Goal: Contribute content: Contribute content

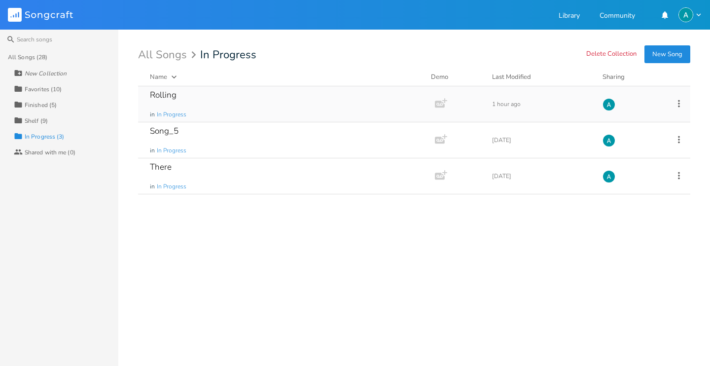
click at [307, 104] on div "Rolling in In Progress" at bounding box center [284, 103] width 269 height 35
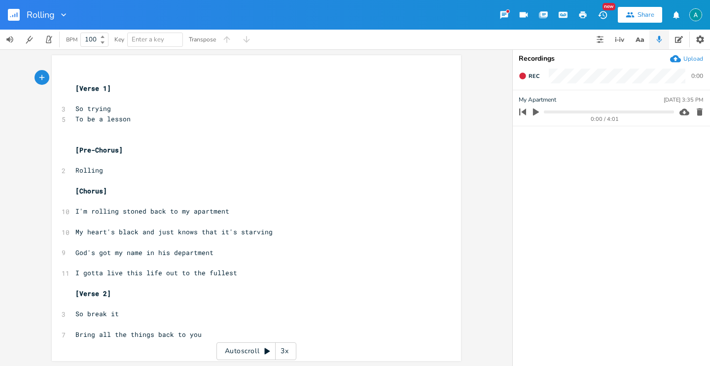
click at [531, 114] on icon "button" at bounding box center [535, 111] width 9 height 9
click at [534, 114] on icon "button" at bounding box center [536, 111] width 6 height 6
click at [132, 276] on span "I gotta live this life out to the fullest" at bounding box center [156, 272] width 162 height 9
type textarea "my"
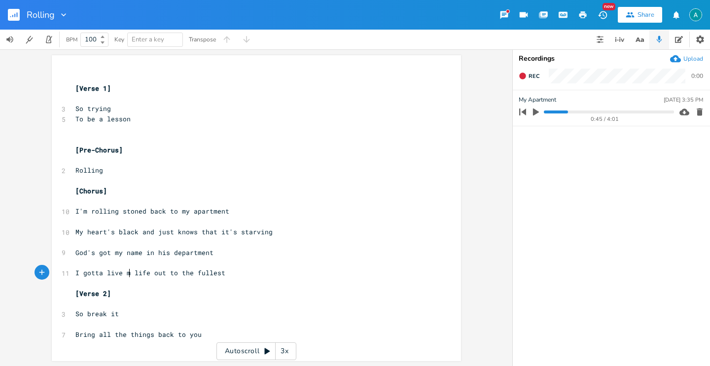
scroll to position [0, 8]
click at [124, 309] on pre "So break it" at bounding box center [251, 314] width 356 height 10
click at [121, 315] on pre "So break it" at bounding box center [251, 314] width 356 height 10
type textarea "now"
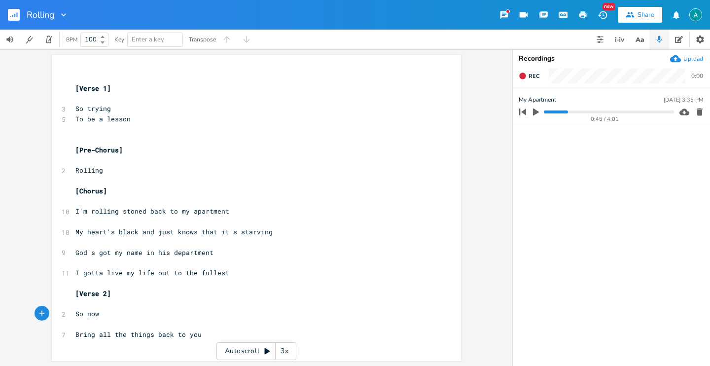
scroll to position [1, 0]
click at [137, 332] on span "Bring all the things back to you" at bounding box center [138, 333] width 126 height 9
type textarea "Almsot homeless"
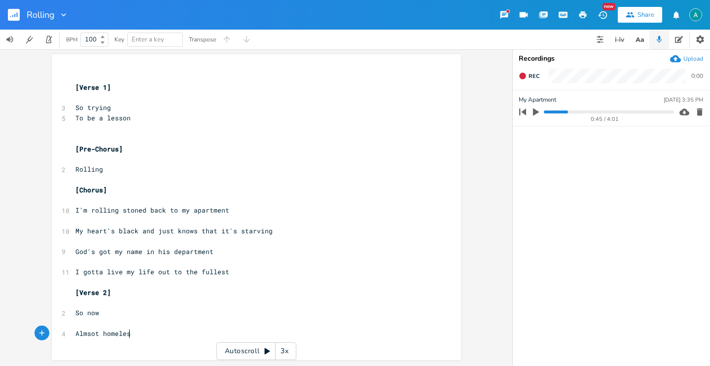
scroll to position [0, 51]
click at [91, 335] on span "Almsot homeless" at bounding box center [104, 333] width 59 height 9
type textarea "od"
type textarea "s"
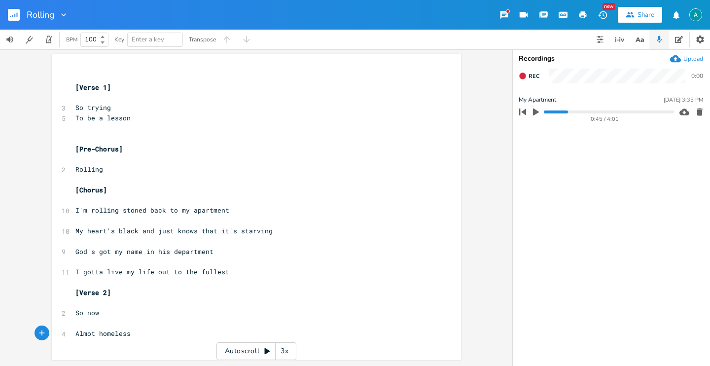
scroll to position [0, 3]
click at [75, 334] on span "Almost homeless" at bounding box center [104, 333] width 59 height 9
type textarea "Just"
type textarea "I'm"
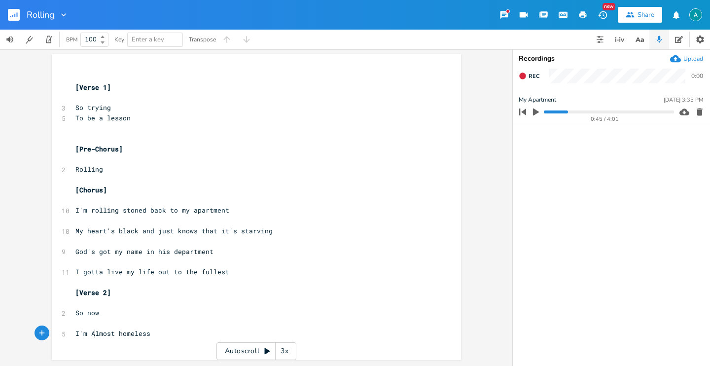
type textarea "a"
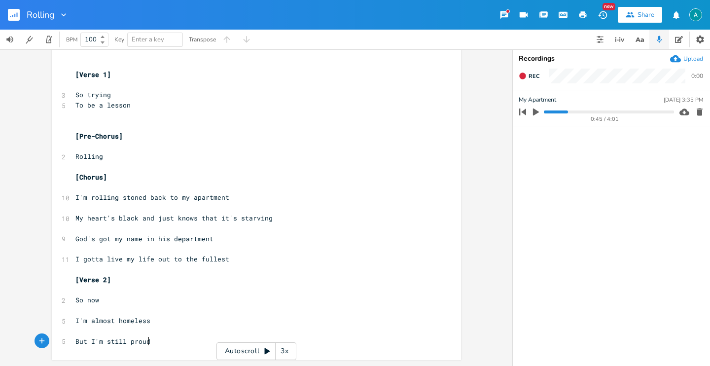
type textarea "But I'm still proud"
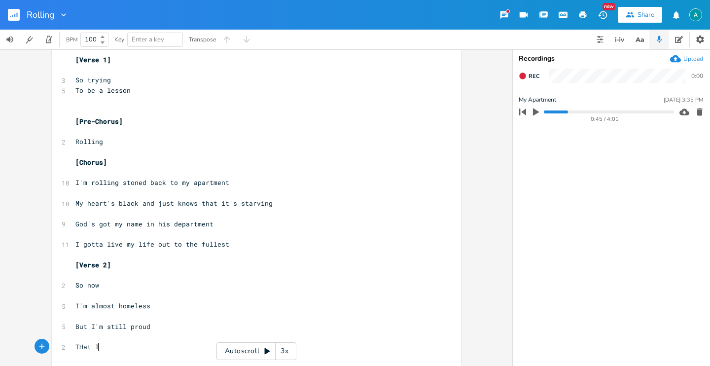
scroll to position [0, 19]
type textarea "THat I"
type textarea "hat I"
type textarea "'ve got this"
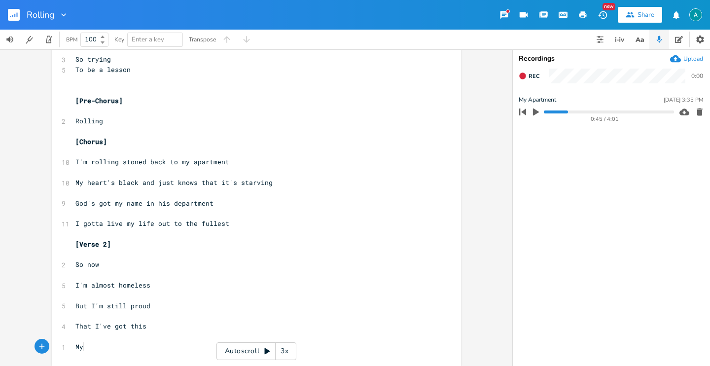
scroll to position [0, 10]
type textarea "My o"
type textarea "O dog i"
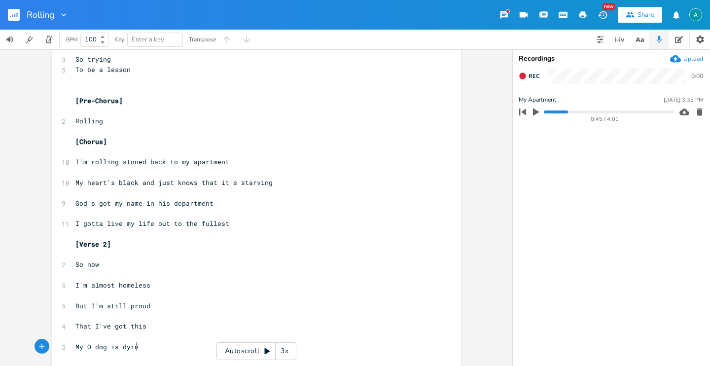
type textarea "s dying"
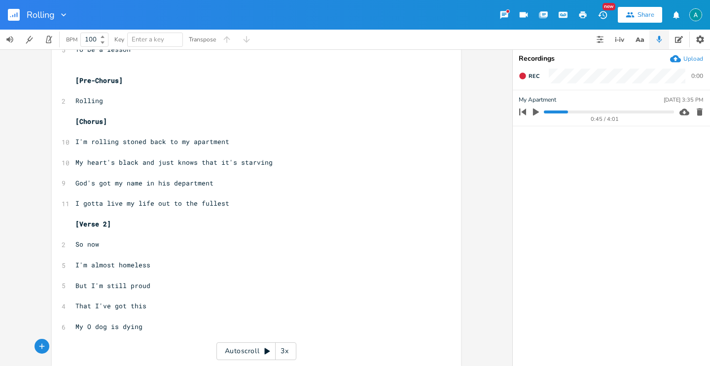
scroll to position [75, 0]
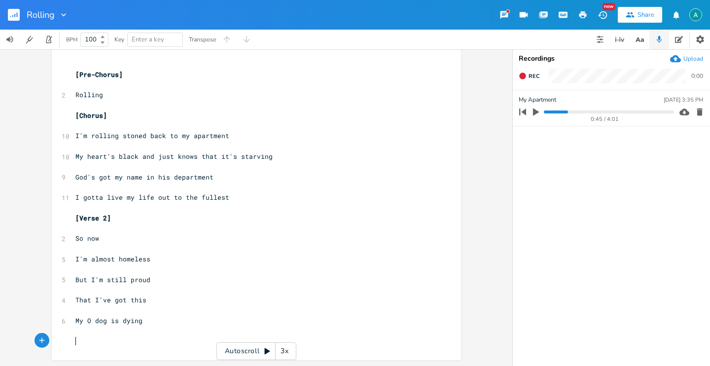
type textarea "s"
type textarea "SON"
type textarea "on is crying"
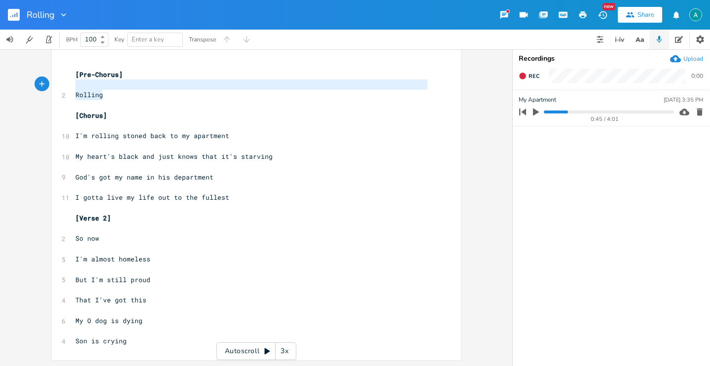
type textarea "[Pre-Chorus] Rolling"
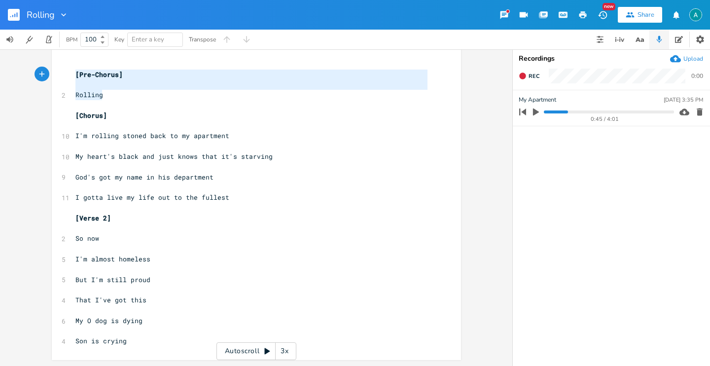
drag, startPoint x: 126, startPoint y: 96, endPoint x: 70, endPoint y: 72, distance: 60.3
click at [73, 72] on div "​ [Verse 1] ​ 3 So trying 5 To be a lesson ​ ​ [Pre-Chorus] ​ 2 Rolling ​ [Chor…" at bounding box center [251, 172] width 356 height 348
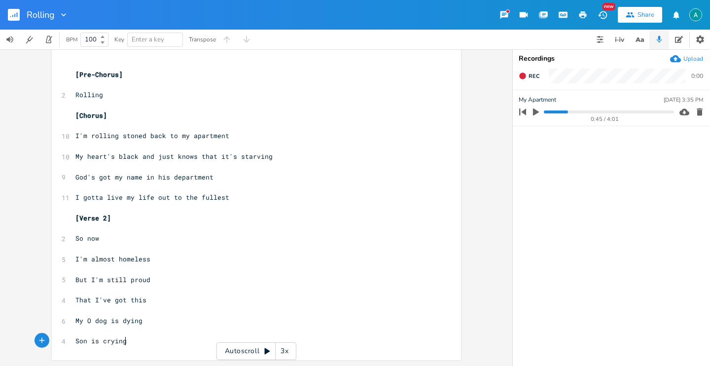
click at [140, 345] on pre "Son is crying" at bounding box center [251, 341] width 356 height 10
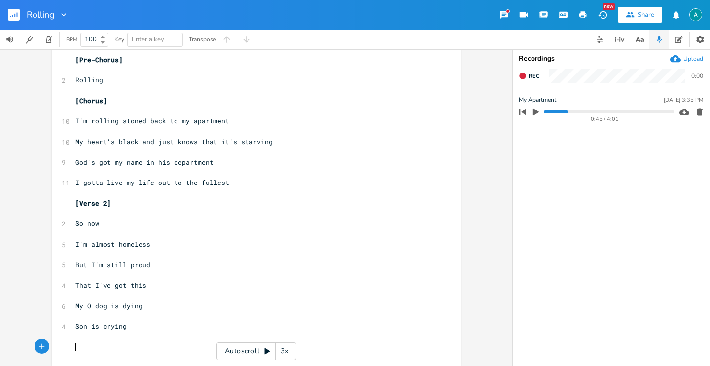
paste textarea "t"
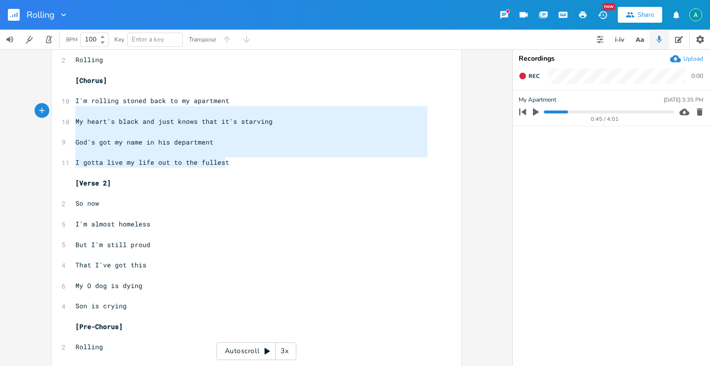
type textarea "[Chorus] I'm rolling stoned back to my apartment My heart's black and just know…"
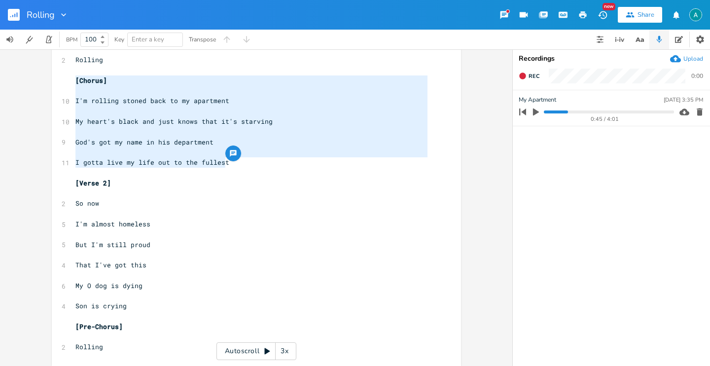
drag, startPoint x: 228, startPoint y: 165, endPoint x: 66, endPoint y: 78, distance: 183.9
click at [66, 78] on div "[Chorus] I'm rolling stoned back to my apartment My heart's black and just know…" at bounding box center [256, 155] width 409 height 421
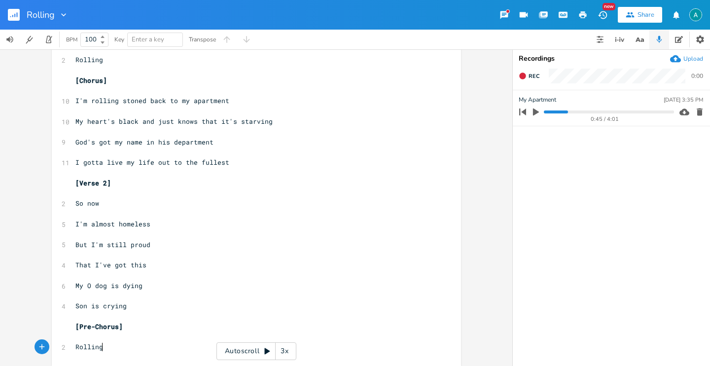
click at [110, 355] on div "x ​ [Verse 1] ​ 3 So trying 5 To be a lesson ​ ​ [Pre-Chorus] ​ 2 Rolling ​ [Ch…" at bounding box center [263, 165] width 380 height 408
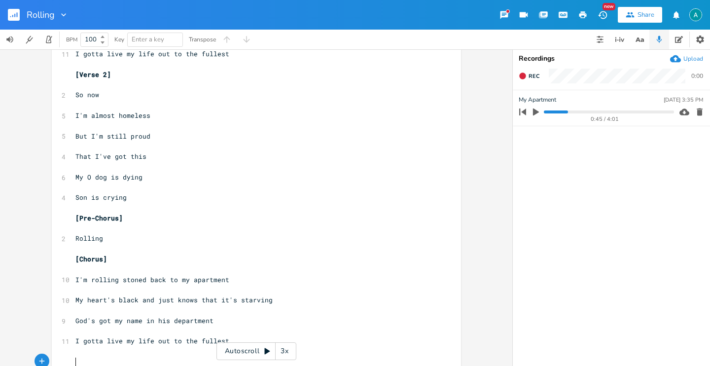
scroll to position [234, 0]
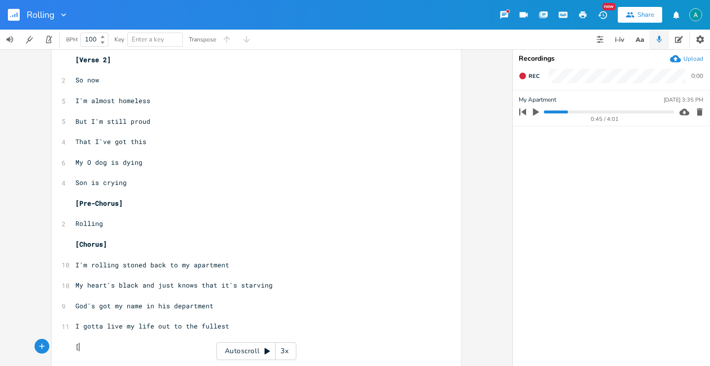
type textarea "[]"
type textarea "BRi"
type textarea "ridge"
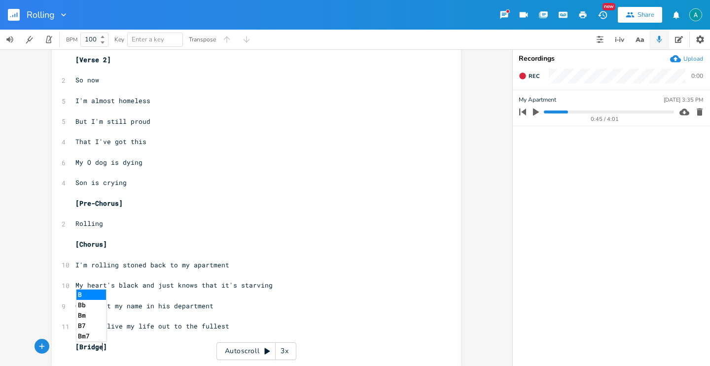
scroll to position [0, 14]
click at [172, 363] on div "x ​ [Verse 1] ​ 3 So trying 5 To be a lesson ​ ​ [Pre-Chorus] ​ 2 Rolling ​ [Ch…" at bounding box center [263, 102] width 380 height 531
click at [175, 343] on pre "[Bridge]" at bounding box center [251, 347] width 356 height 10
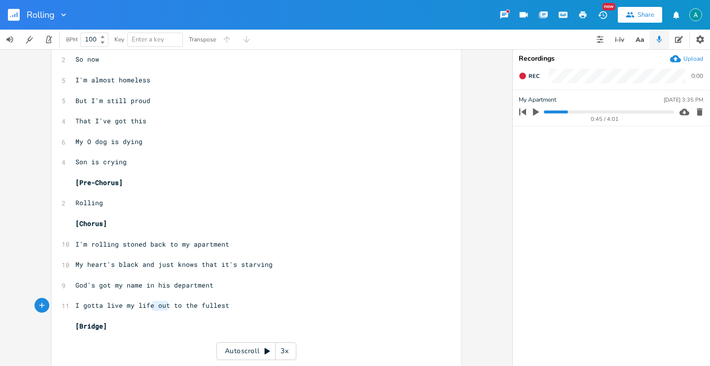
type textarea "out t"
drag, startPoint x: 151, startPoint y: 306, endPoint x: 174, endPoint y: 306, distance: 23.2
click at [173, 306] on span "I gotta live my life out to the fullest" at bounding box center [152, 305] width 154 height 9
click at [174, 306] on span "I gotta live my life out to the fullest" at bounding box center [152, 305] width 154 height 9
type textarea "out to the fullest"
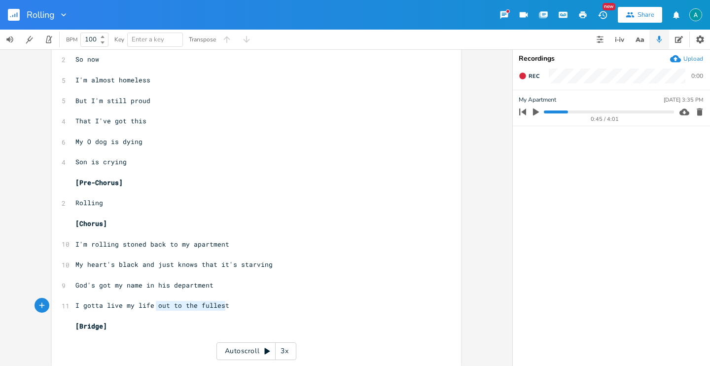
drag, startPoint x: 151, startPoint y: 307, endPoint x: 241, endPoint y: 304, distance: 89.8
click at [241, 304] on pre "I gotta live my life out to the fullest" at bounding box center [251, 305] width 356 height 10
type textarea "ca"
type textarea "cause he's watching"
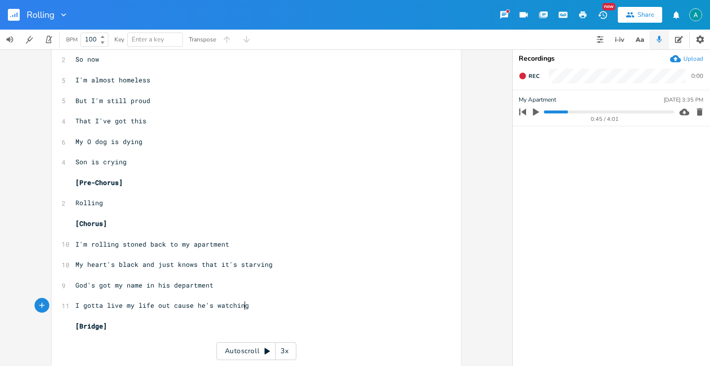
scroll to position [0, 62]
click at [140, 284] on span "God's got my name in his department" at bounding box center [144, 284] width 138 height 9
type textarea "down"
click at [98, 351] on pre "​" at bounding box center [251, 347] width 356 height 10
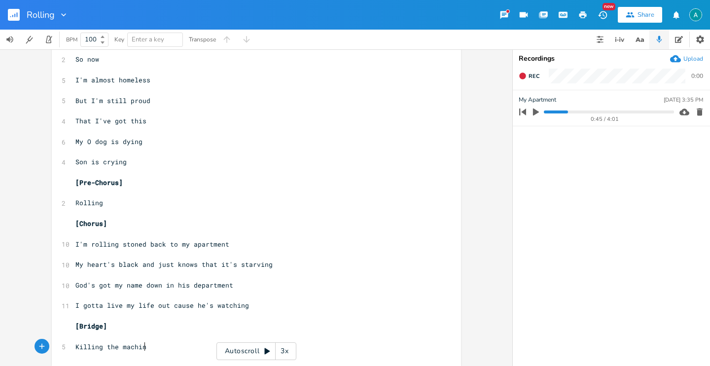
type textarea "Killing the machine"
type textarea "that is bred"
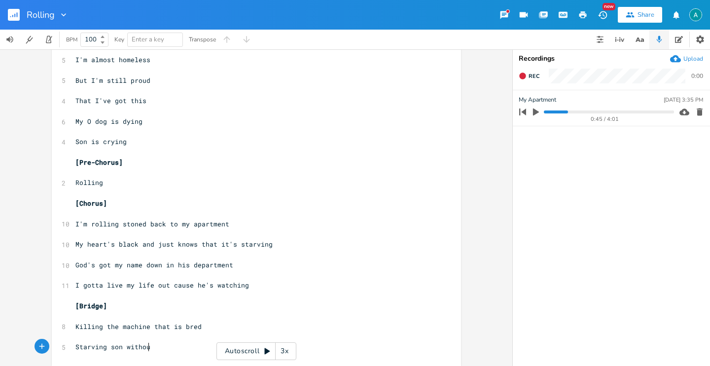
scroll to position [0, 63]
type textarea "Starving son without iron or lead"
drag, startPoint x: 74, startPoint y: 348, endPoint x: 98, endPoint y: 323, distance: 34.5
click at [75, 348] on span "Starving son without iron or lead" at bounding box center [140, 346] width 130 height 9
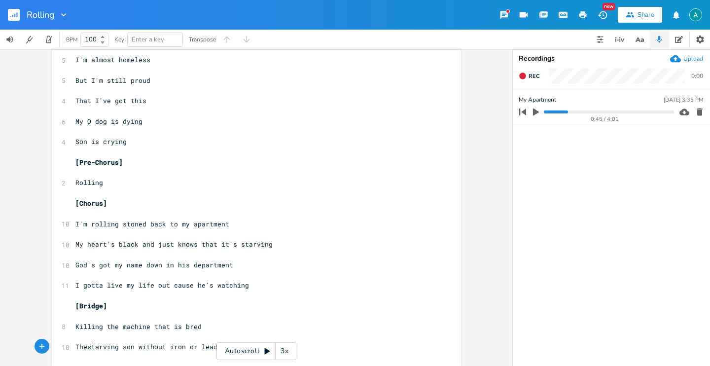
type textarea "Thes"
type textarea "s"
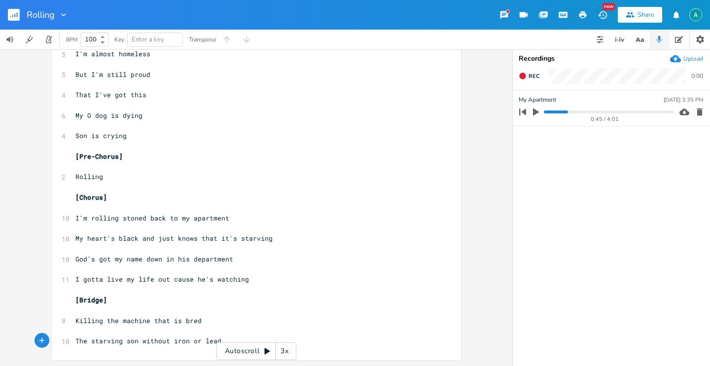
click at [176, 322] on span "Killing the machine that is bred" at bounding box center [138, 320] width 126 height 9
click at [174, 322] on span "Killing the machine that is bred" at bounding box center [138, 320] width 126 height 9
type textarea "was"
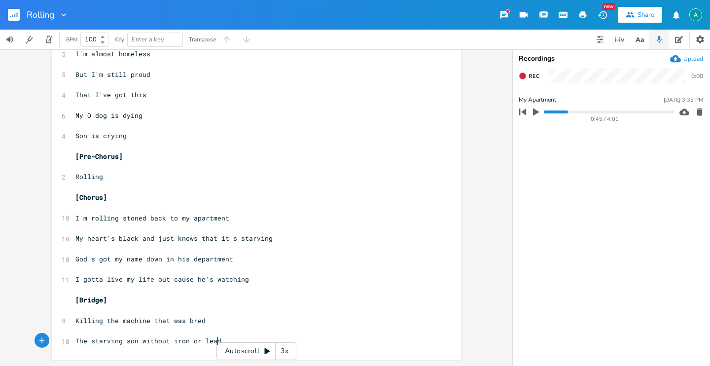
click at [219, 339] on pre "The starving son without iron or lead" at bounding box center [251, 341] width 356 height 10
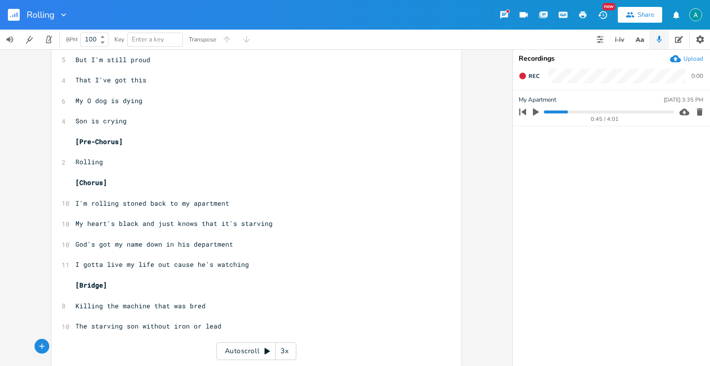
type textarea "P"
type textarea "Psyco´"
type textarea "hopaths can't compute"
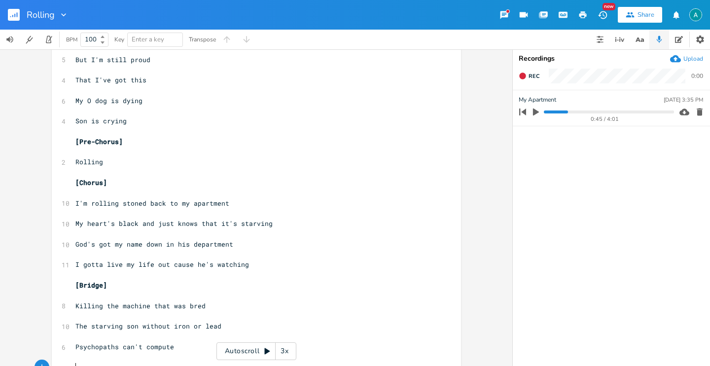
scroll to position [315, 0]
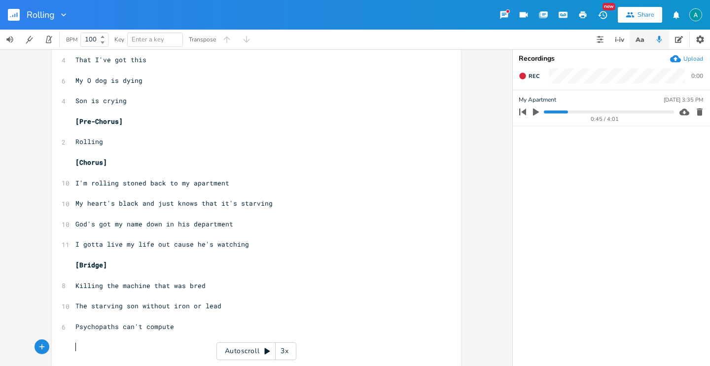
click at [639, 45] on button "button" at bounding box center [639, 40] width 20 height 20
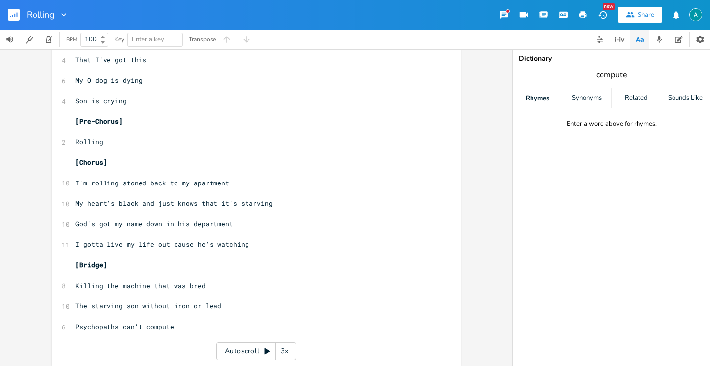
type input "compute"
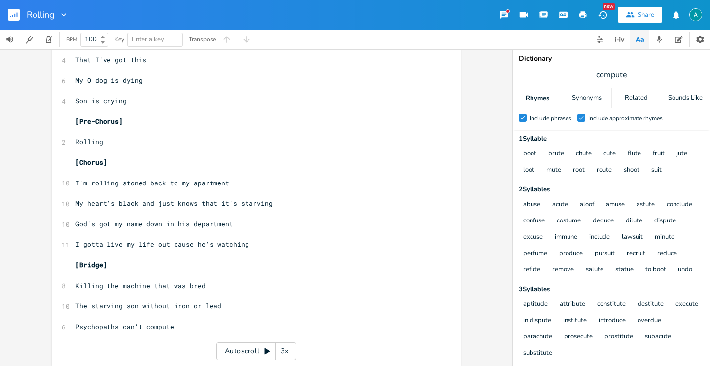
click at [584, 116] on div "Check" at bounding box center [581, 118] width 8 height 8
click at [577, 116] on input "Check Include approximate rhymes" at bounding box center [577, 118] width 0 height 6
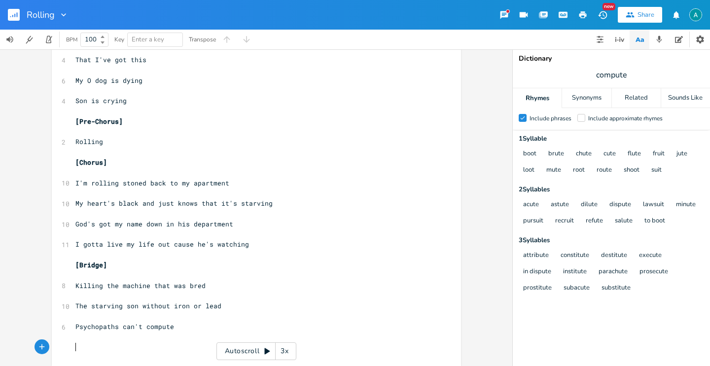
scroll to position [0, 0]
click at [129, 346] on pre "​" at bounding box center [251, 347] width 356 height 10
type textarea "Their life isn"
type textarea "life is a substitute"
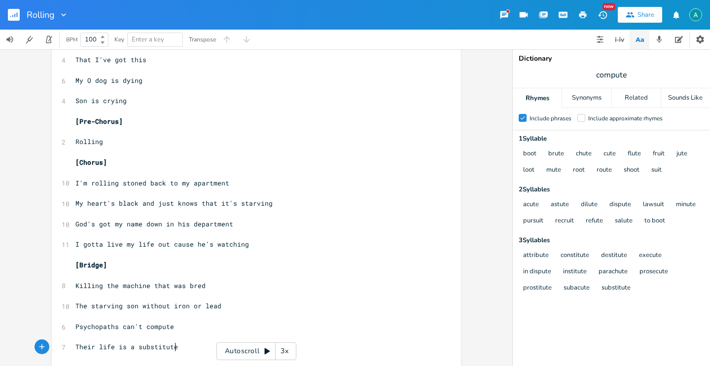
scroll to position [321, 0]
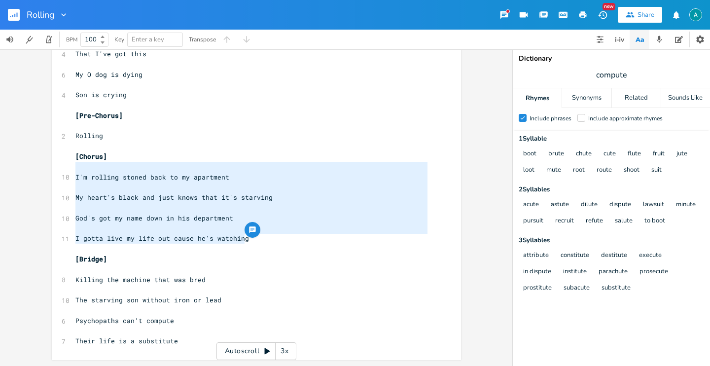
type textarea "[Chorus] I'm rolling stoned back to my apartment My heart's black and just know…"
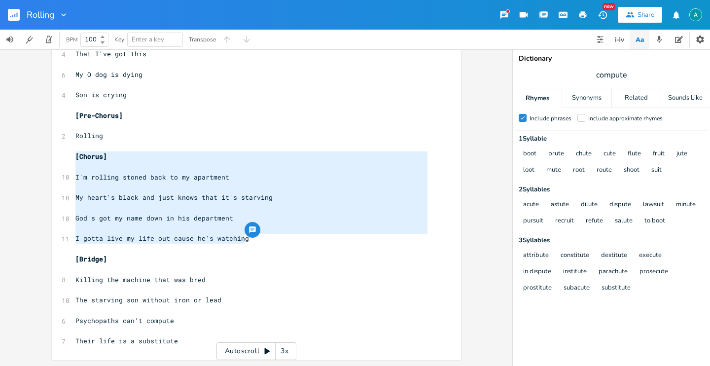
drag, startPoint x: 248, startPoint y: 243, endPoint x: 68, endPoint y: 161, distance: 198.9
click at [68, 161] on div "[Chorus] I'm rolling stoned back to my apartment My heart's black and just know…" at bounding box center [256, 47] width 409 height 626
click at [189, 342] on pre "Their life is a substitute" at bounding box center [251, 341] width 356 height 10
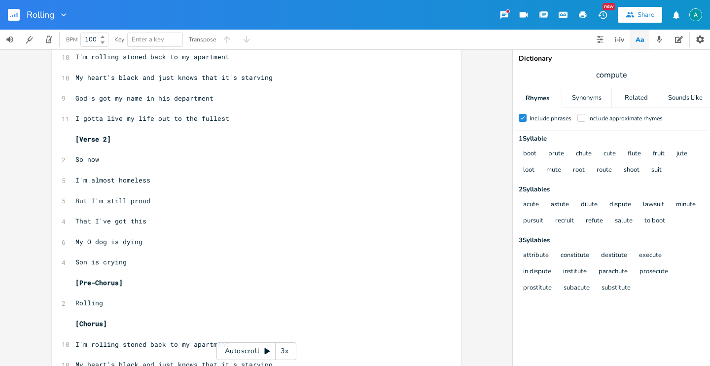
scroll to position [158, 0]
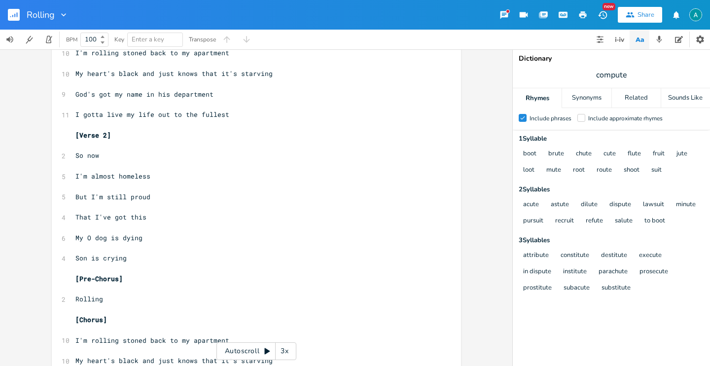
click at [104, 177] on span "I'm almost homeless" at bounding box center [112, 176] width 75 height 9
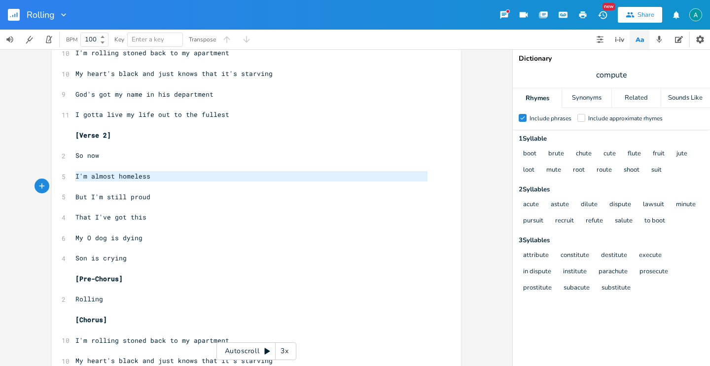
click at [104, 177] on span "I'm almost homeless" at bounding box center [112, 176] width 75 height 9
type textarea "I'm almost homeless"
click at [104, 177] on span "I'm almost homeless" at bounding box center [112, 176] width 75 height 9
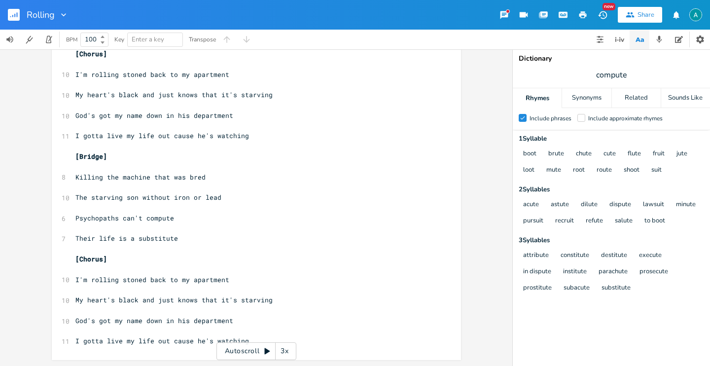
scroll to position [0, 0]
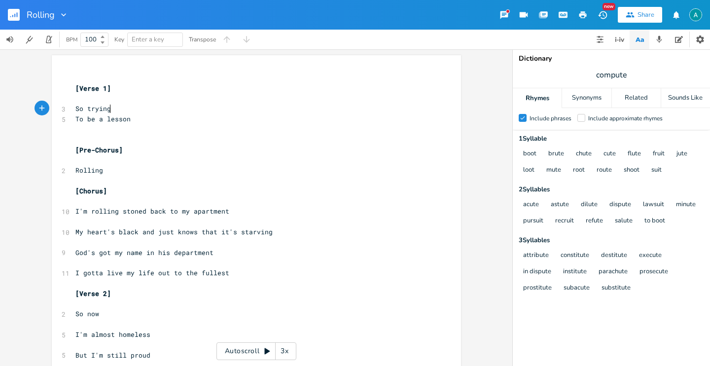
click at [131, 110] on pre "So trying" at bounding box center [251, 109] width 356 height 10
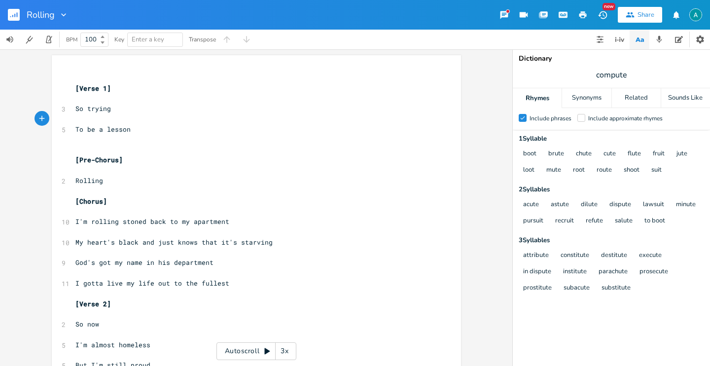
click at [85, 186] on pre "​" at bounding box center [251, 191] width 356 height 10
click at [85, 183] on span "Rolling" at bounding box center [89, 180] width 28 height 9
type textarea "Can't hear anything"
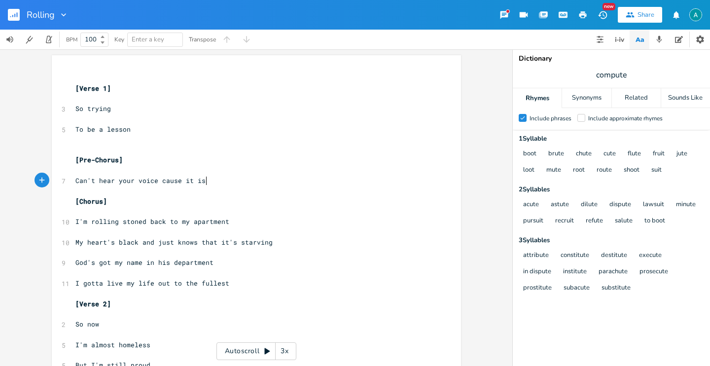
type textarea "your voice cause it is"
type textarea "boring"
drag, startPoint x: 170, startPoint y: 284, endPoint x: 272, endPoint y: 295, distance: 102.7
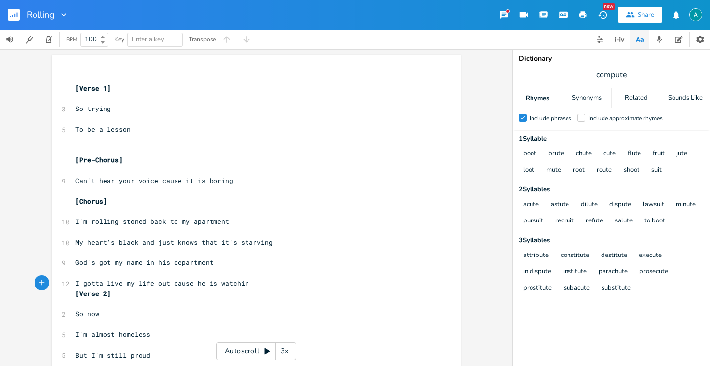
type textarea "cause he is watching"
click at [214, 180] on span "Can't hear your voice cause it is boring" at bounding box center [154, 180] width 158 height 9
type textarea "empty"
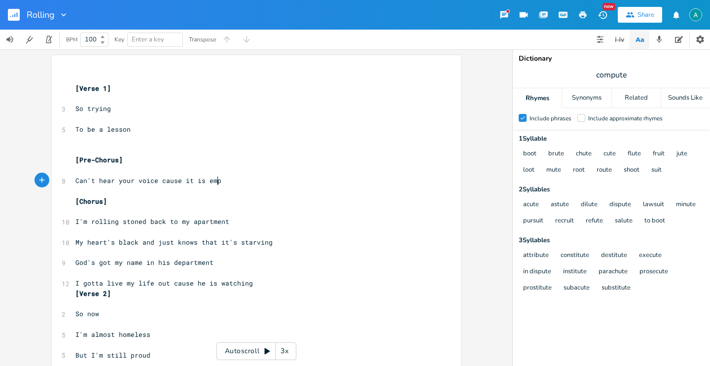
scroll to position [0, 18]
click at [198, 177] on span "Can't hear your voice cause it is empty" at bounding box center [152, 180] width 154 height 9
type textarea "Can't hear your voice cause it is empty"
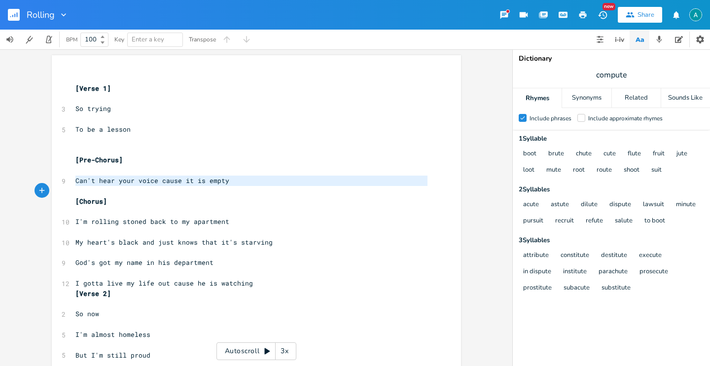
click at [198, 177] on span "Can't hear your voice cause it is empty" at bounding box center [152, 180] width 154 height 9
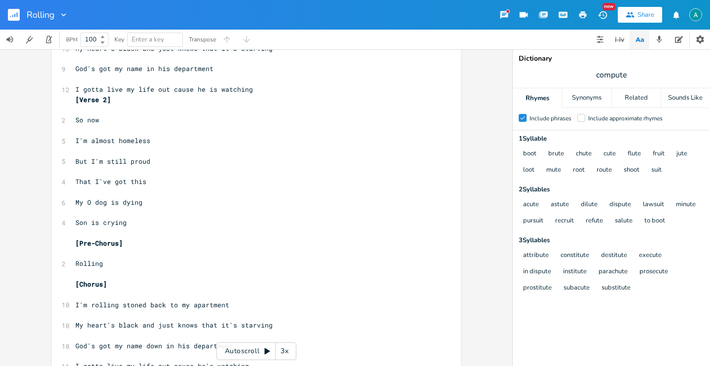
scroll to position [197, 0]
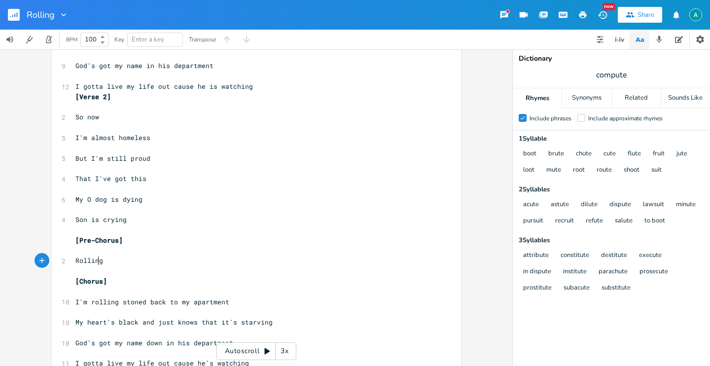
click at [96, 260] on span "Rolling" at bounding box center [89, 260] width 28 height 9
type textarea "Rolling"
click at [96, 260] on span "Rolling" at bounding box center [89, 260] width 28 height 9
paste textarea
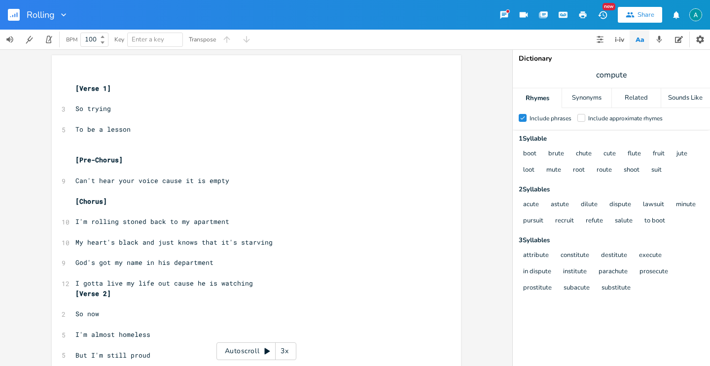
scroll to position [69, 0]
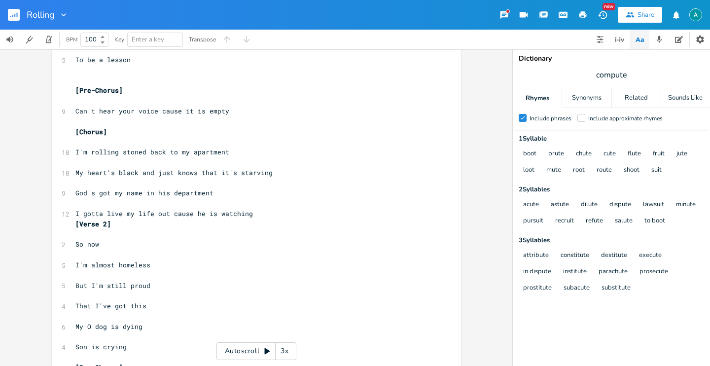
click at [252, 217] on pre "I gotta live my life out cause he is watching" at bounding box center [251, 213] width 356 height 10
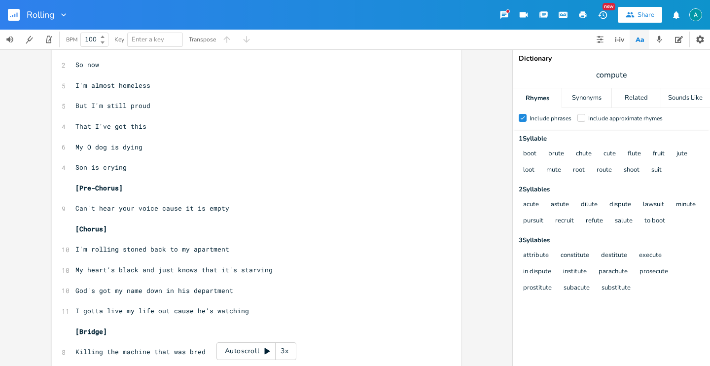
scroll to position [263, 0]
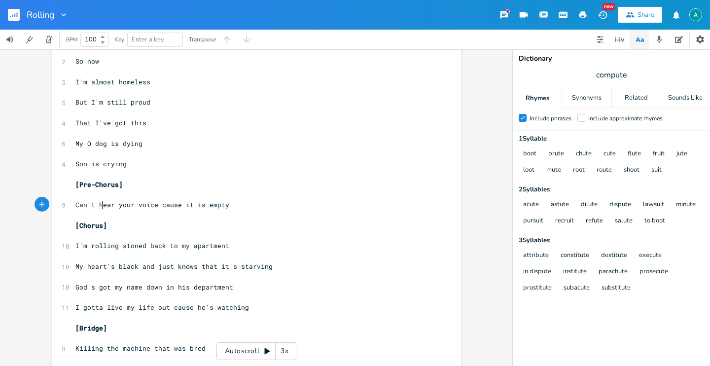
click at [99, 206] on span "Can't hear your voice cause it is empty" at bounding box center [152, 204] width 154 height 9
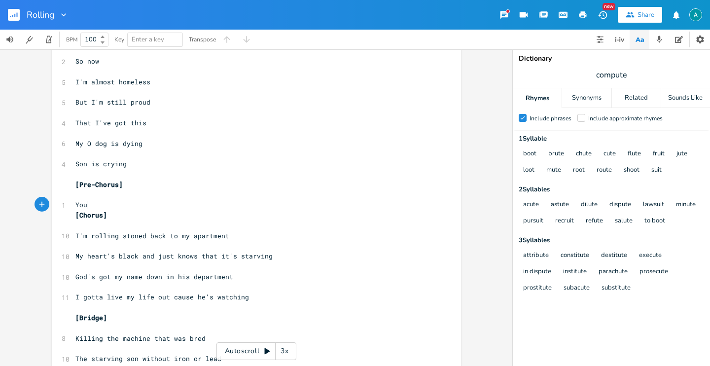
type textarea "Your"
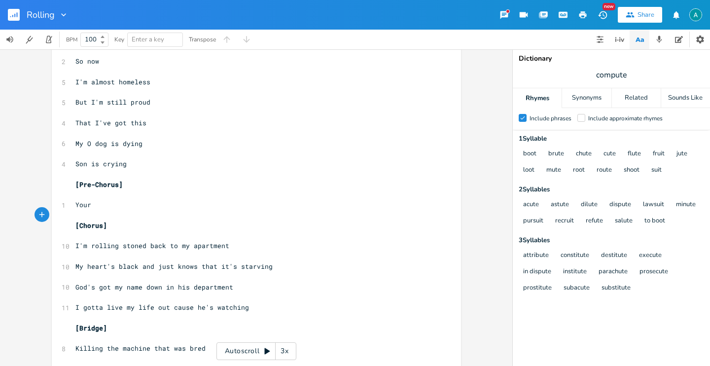
click at [107, 204] on pre "Your" at bounding box center [251, 205] width 356 height 10
type textarea "Back from the path of"
type textarea "th of crying"
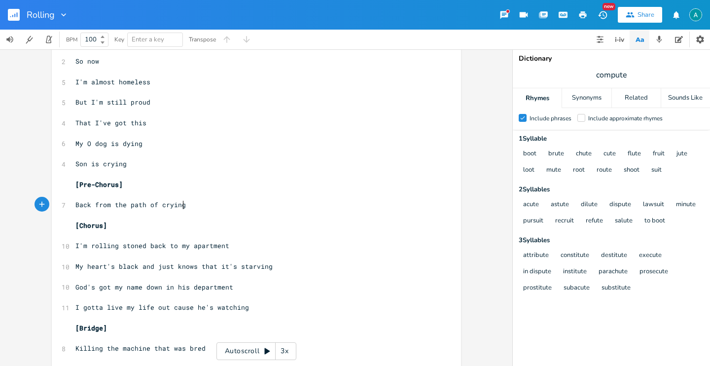
click at [149, 203] on span "Back from the path of crying" at bounding box center [130, 204] width 110 height 9
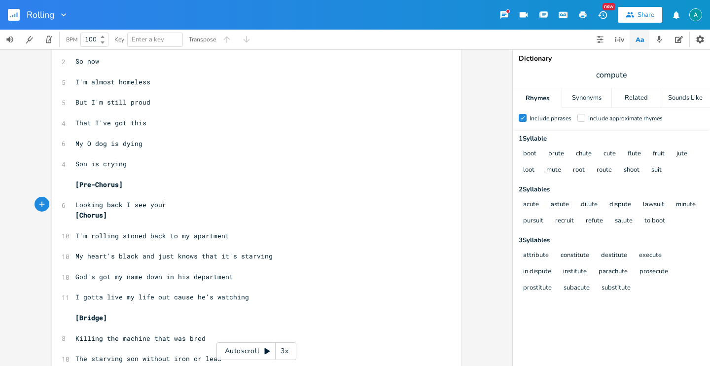
type textarea "Looking back I see yourt"
type textarea "still crying"
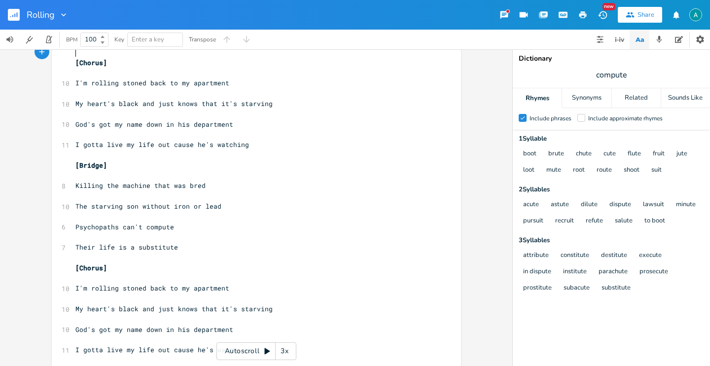
scroll to position [426, 0]
click at [125, 250] on span "Their life is a substitute" at bounding box center [126, 246] width 103 height 9
type textarea "jus"
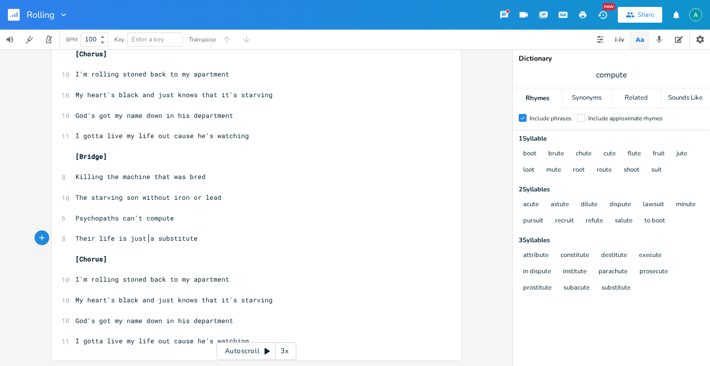
type textarea "t"
click at [281, 343] on div "3x" at bounding box center [285, 351] width 18 height 18
click at [307, 342] on pre "I gotta live my life out cause he's watching" at bounding box center [251, 341] width 356 height 10
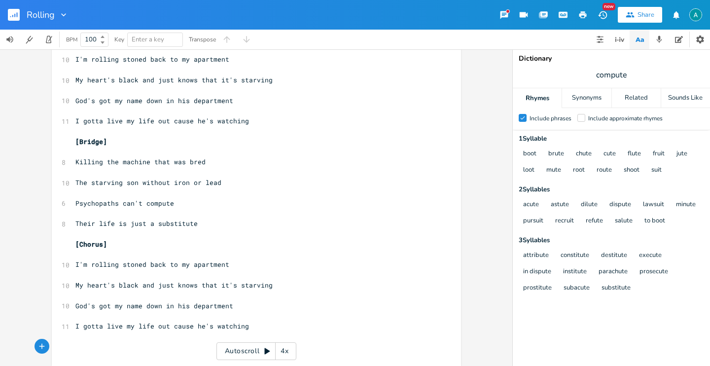
type textarea "[]"
type textarea "OUtro"
type textarea "utro Riff"
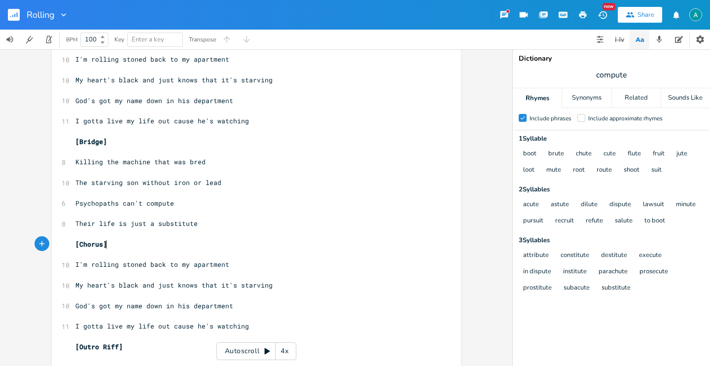
click at [200, 240] on pre "[Chorus]" at bounding box center [251, 244] width 356 height 10
type textarea "x2"
type textarea "2"
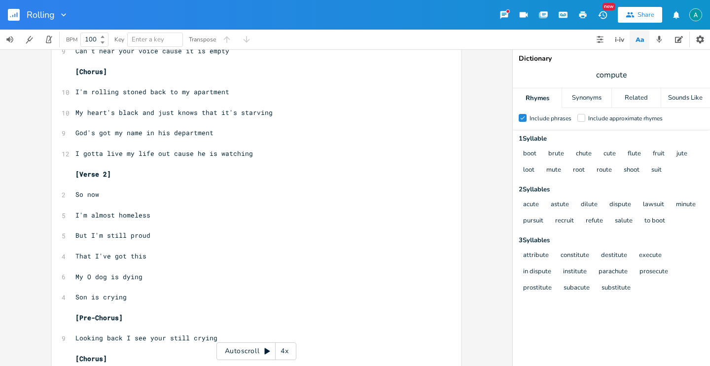
scroll to position [0, 0]
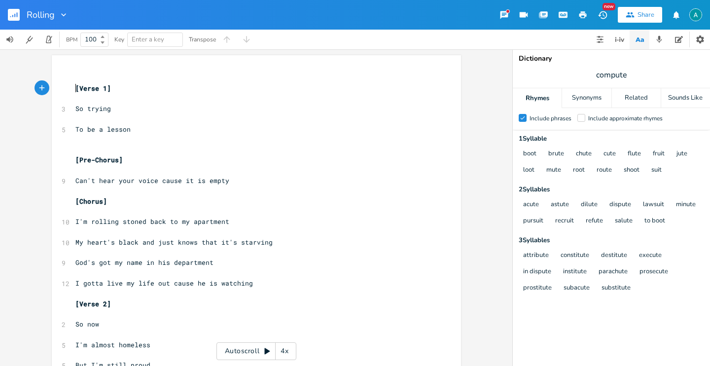
click at [73, 87] on pre "[Verse 1]" at bounding box center [251, 88] width 356 height 10
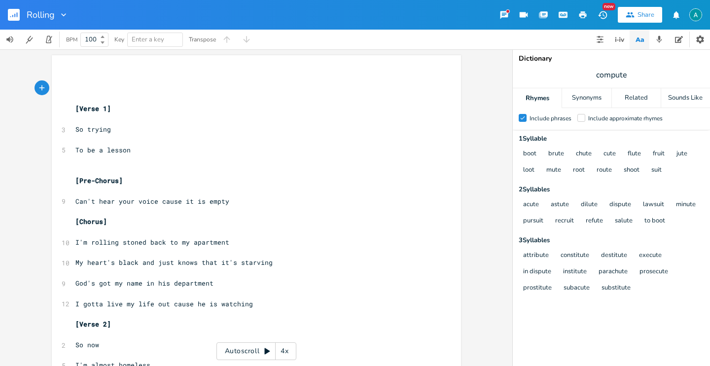
type textarea "[]"
type textarea "Intro Riff"
click at [128, 88] on pre "[Intro Riff]" at bounding box center [251, 88] width 356 height 10
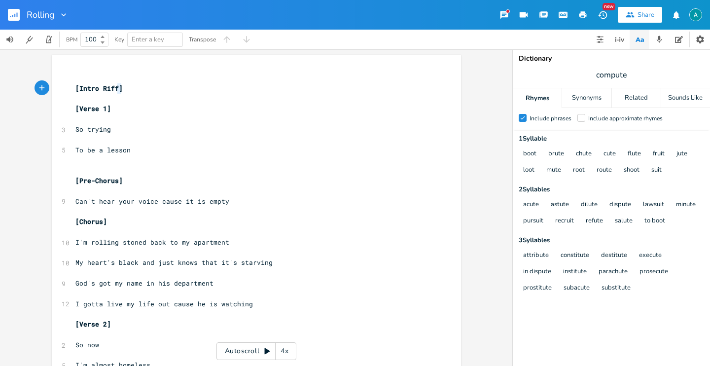
type textarea "[Intro Riff]"
click at [128, 88] on pre "[Intro Riff]" at bounding box center [251, 88] width 356 height 10
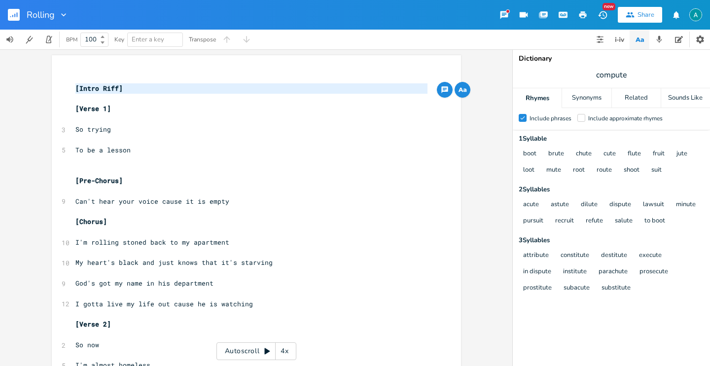
click at [157, 315] on pre "​" at bounding box center [251, 314] width 356 height 10
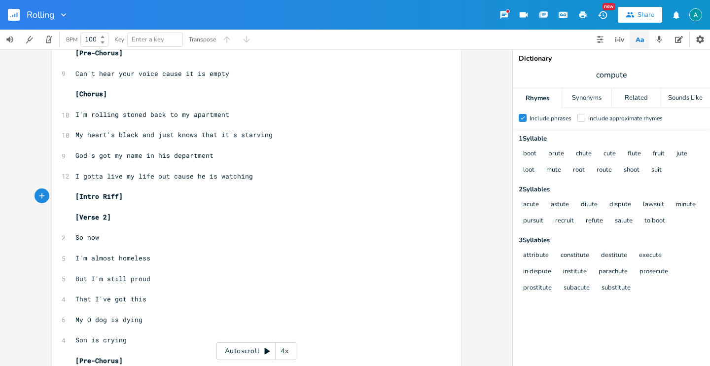
scroll to position [134, 0]
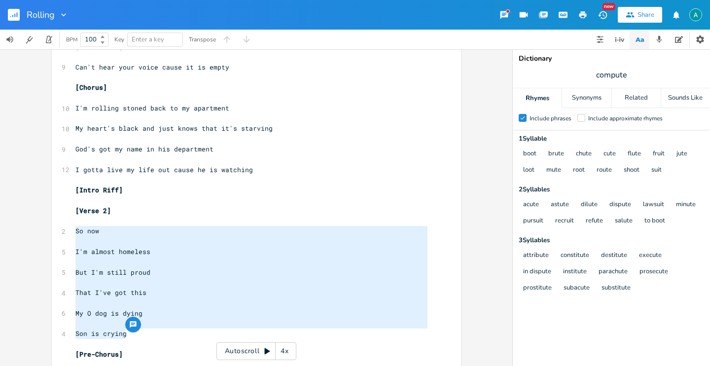
drag, startPoint x: 161, startPoint y: 329, endPoint x: 68, endPoint y: 233, distance: 133.5
click at [68, 233] on div "So now I'm almost homeless But I'm still proud That I've got this My O dog is d…" at bounding box center [256, 321] width 409 height 800
type textarea "So now I'm almost homeless But I'm still proud That I've got this My O dog is d…"
click at [91, 233] on span "So now" at bounding box center [87, 230] width 24 height 9
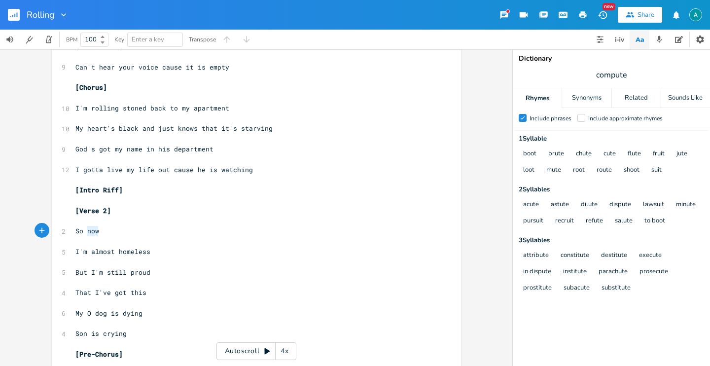
click at [91, 233] on span "So now" at bounding box center [87, 230] width 24 height 9
type textarea "it hurts"
click at [87, 232] on span "So it hurts" at bounding box center [96, 230] width 43 height 9
click at [86, 229] on span "So it hurts" at bounding box center [96, 230] width 43 height 9
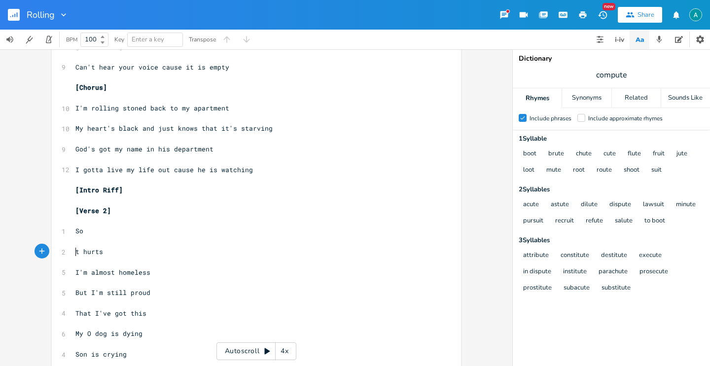
type textarea "I"
click at [111, 270] on span "I'm almost homeless" at bounding box center [112, 272] width 75 height 9
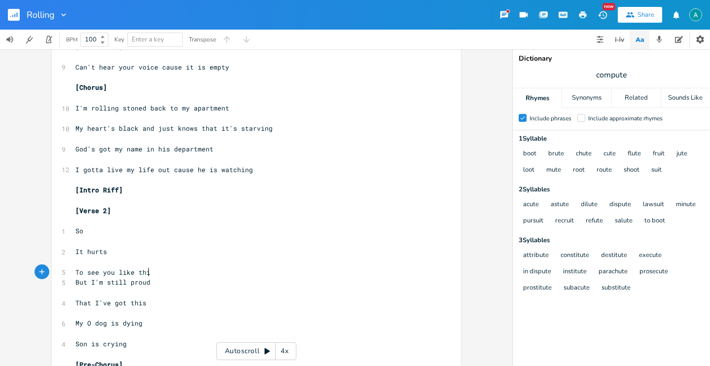
type textarea "To see you like this"
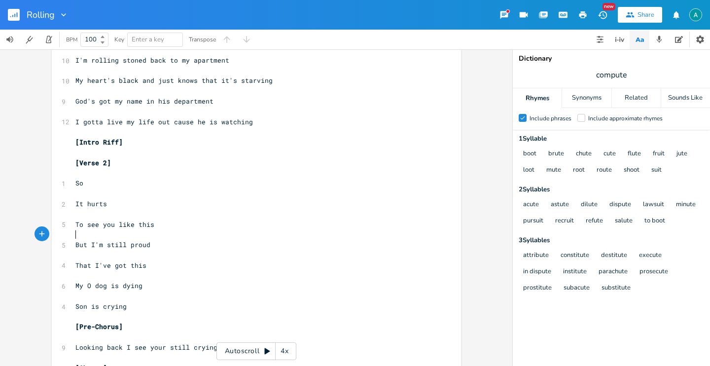
scroll to position [186, 0]
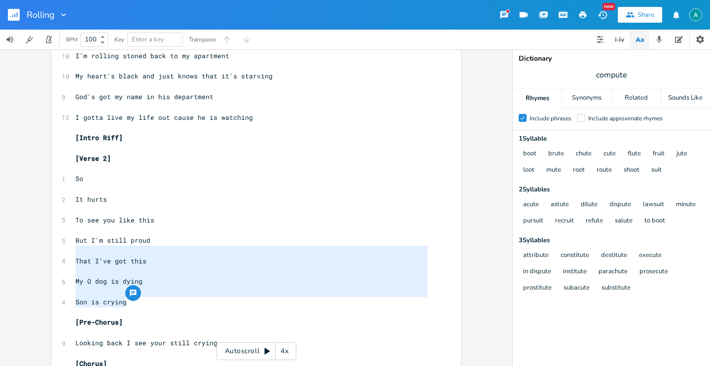
type textarea "But I'm still proud That I've got this My O dog is dying Son is crying"
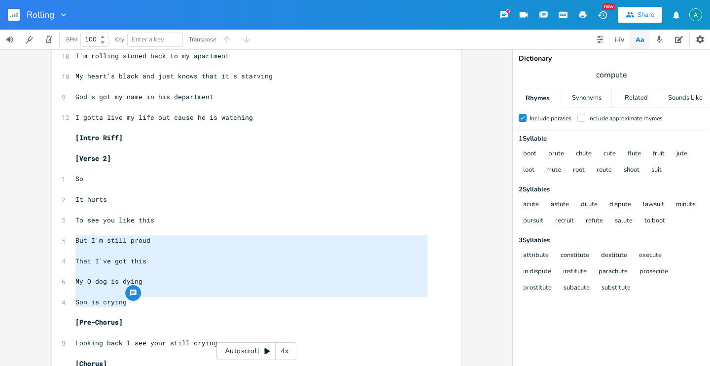
drag, startPoint x: 132, startPoint y: 302, endPoint x: 65, endPoint y: 243, distance: 89.1
click at [65, 243] on div "But I'm still proud That I've got this My O dog is dying Son is crying x ​ [Int…" at bounding box center [256, 279] width 409 height 821
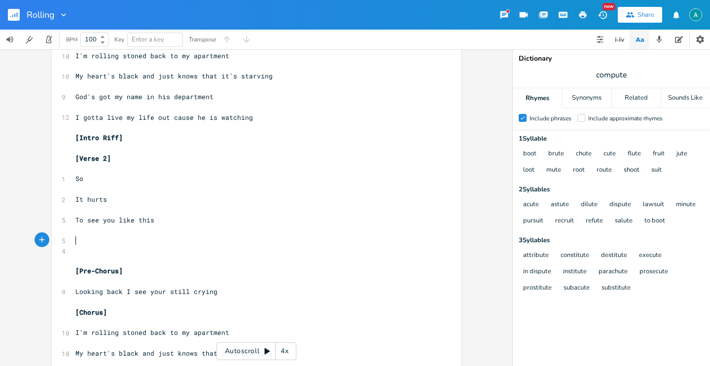
click at [77, 239] on pre "​" at bounding box center [251, 240] width 356 height 10
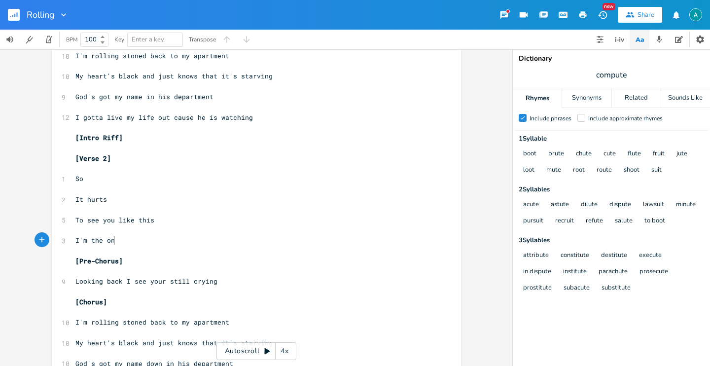
type textarea "I'm the one"
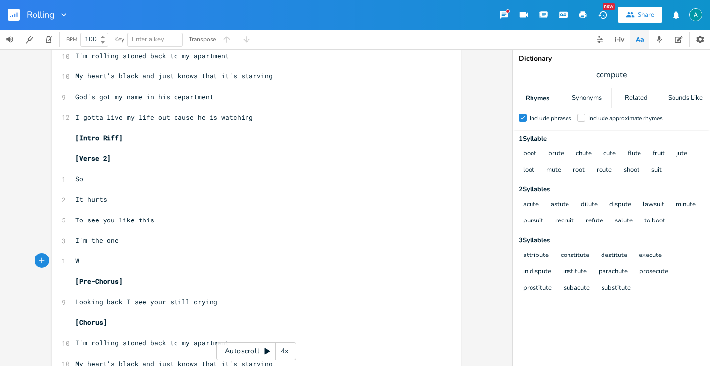
type textarea "Who"
type textarea "'s supo"
type textarea "posed to har"
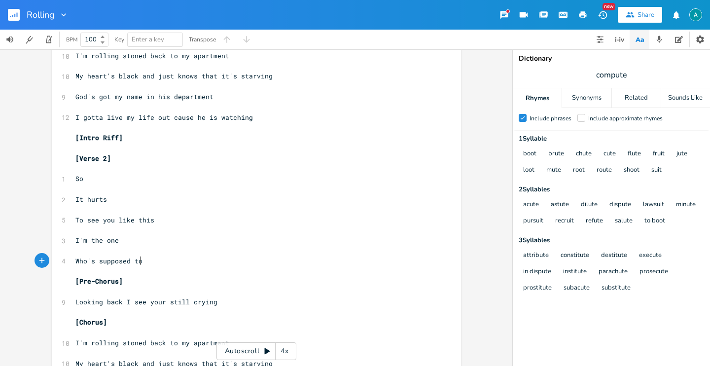
type textarea "to"
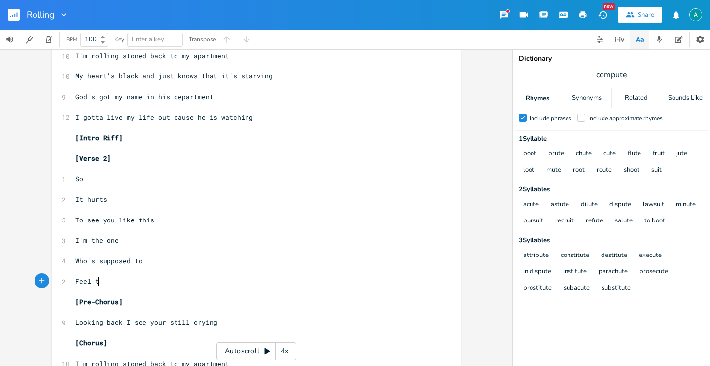
type textarea "Feel the"
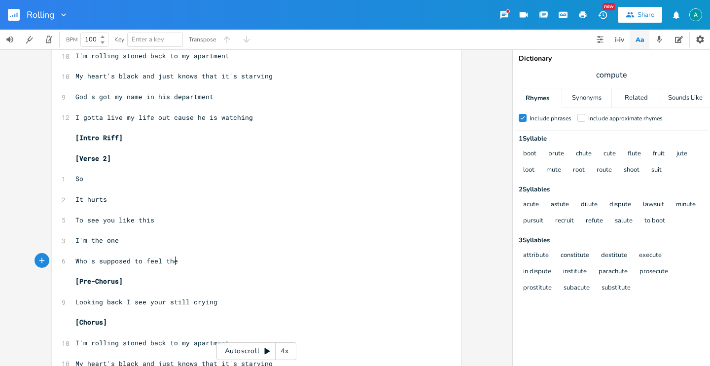
type textarea "feel the"
click at [75, 222] on span "To see you like this" at bounding box center [114, 219] width 79 height 9
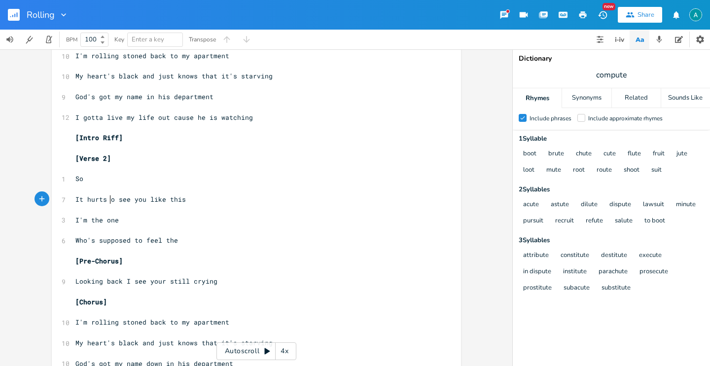
type textarea "t"
click at [189, 240] on pre "Who's supposed to feel the" at bounding box center [251, 240] width 356 height 10
type textarea "hear"
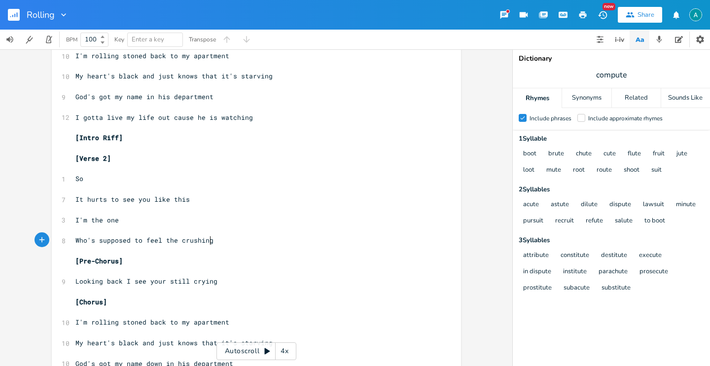
type textarea "crushing"
click at [100, 242] on span "Who's supposed to feel the crushing" at bounding box center [144, 240] width 138 height 9
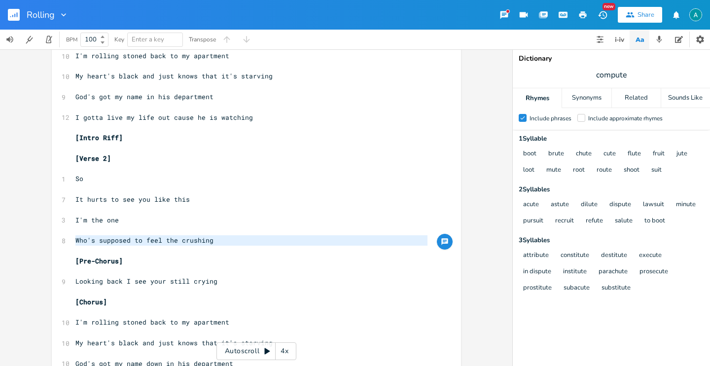
type textarea "I"
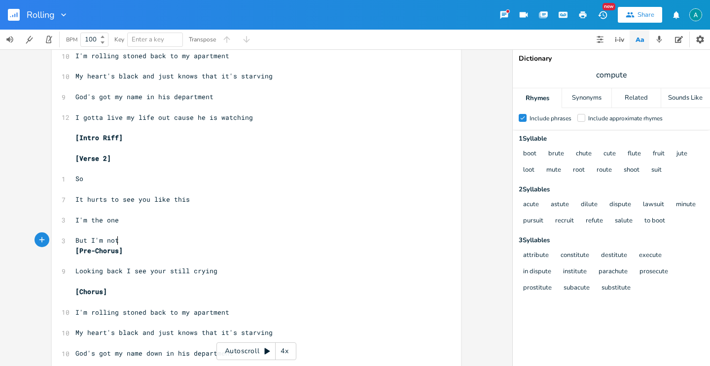
scroll to position [0, 34]
type textarea "But I'm not feelig"
type textarea "ng partial"
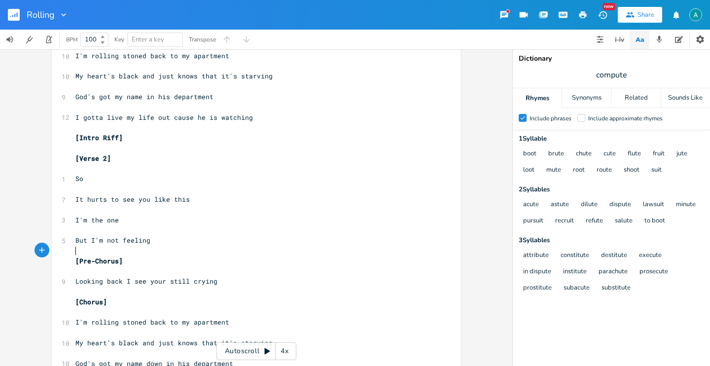
click at [160, 235] on pre "But I'm not feeling" at bounding box center [251, 240] width 356 height 10
click at [160, 239] on pre "But I'm not feeling" at bounding box center [251, 240] width 356 height 10
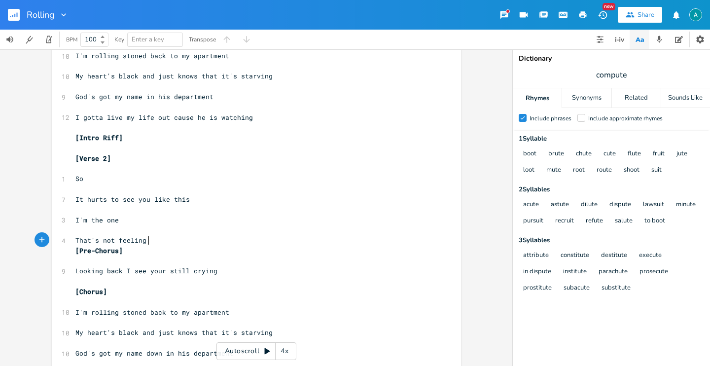
type textarea "That's not feeling ehar"
type textarea "heartless"
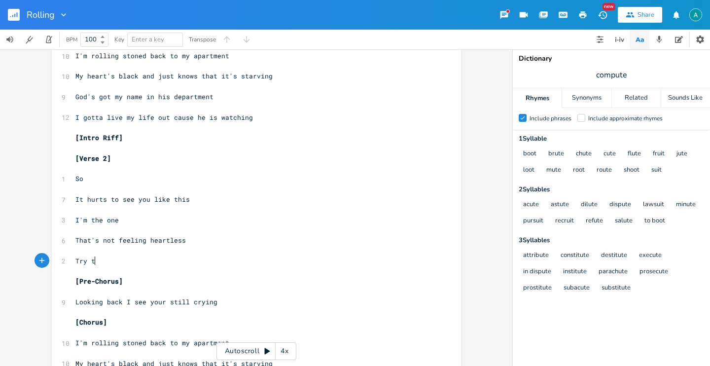
type textarea "Try to"
type textarea "pretend you can understna d"
type textarea "and"
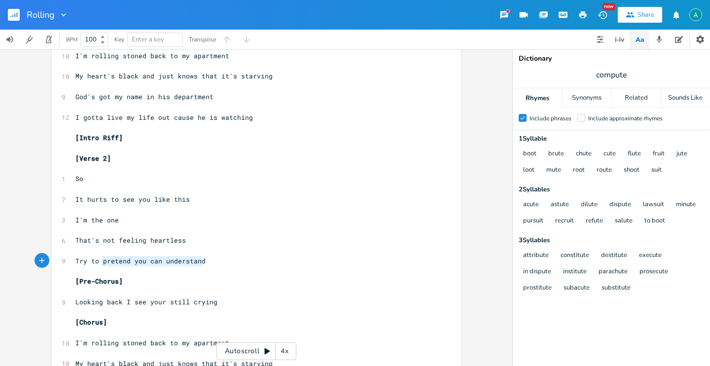
drag, startPoint x: 101, startPoint y: 261, endPoint x: 220, endPoint y: 264, distance: 118.8
click at [220, 264] on pre "Try to pretend you can understand" at bounding box center [251, 261] width 356 height 10
type textarea "see what oyu can"
type textarea "you can't under"
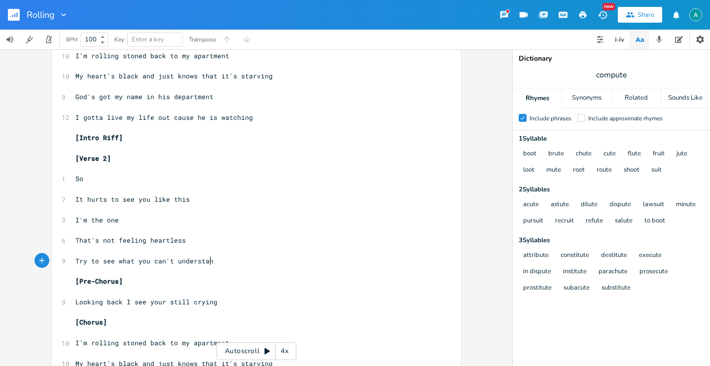
scroll to position [0, 20]
type textarea "rstand"
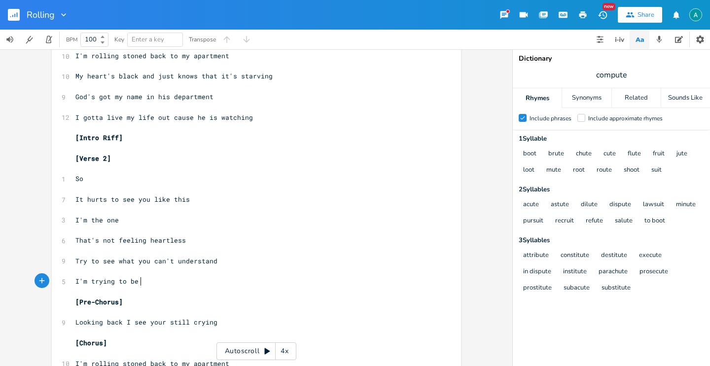
scroll to position [0, 45]
type textarea "I'm trying to be what K"
type textarea "I know that I m"
type textarea "am"
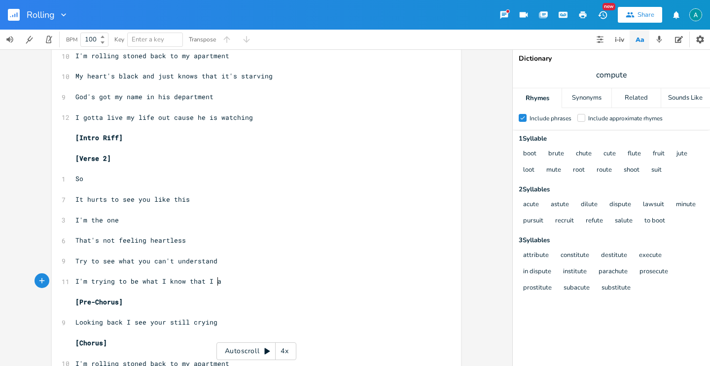
scroll to position [0, 10]
click at [168, 324] on span "Looking back I see your still crying" at bounding box center [146, 321] width 142 height 9
type textarea "still"
click at [168, 324] on span "Looking back I see your still crying" at bounding box center [146, 321] width 142 height 9
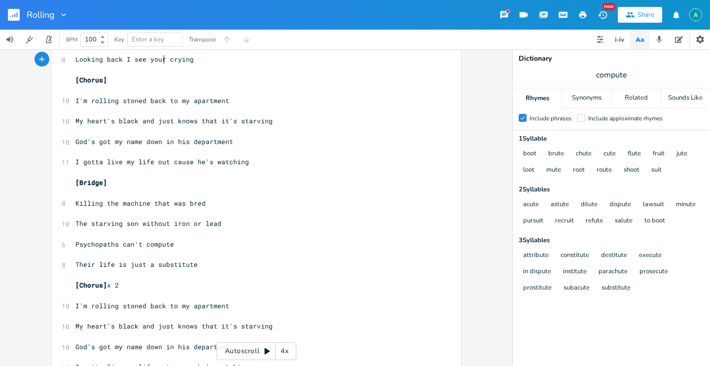
scroll to position [449, 0]
drag, startPoint x: 108, startPoint y: 204, endPoint x: 46, endPoint y: 203, distance: 61.6
click at [46, 203] on div "Killing t x ​ [Intro Riff] ​ [Verse 1] ​ 3 So trying ​ 5 To be a lesson ​ ​ [Pr…" at bounding box center [256, 207] width 512 height 316
type textarea "T"
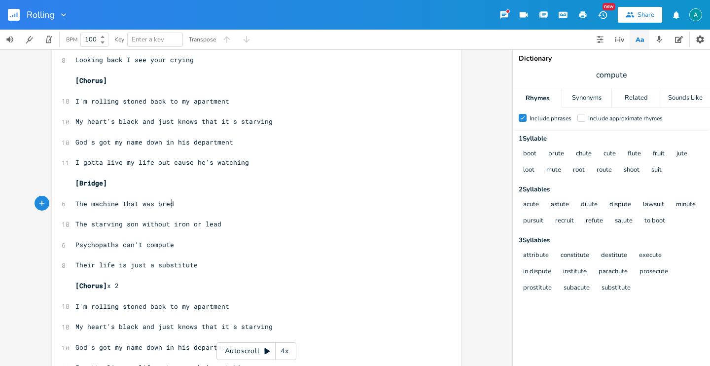
click at [324, 200] on pre "The machine that was bred" at bounding box center [251, 204] width 356 height 10
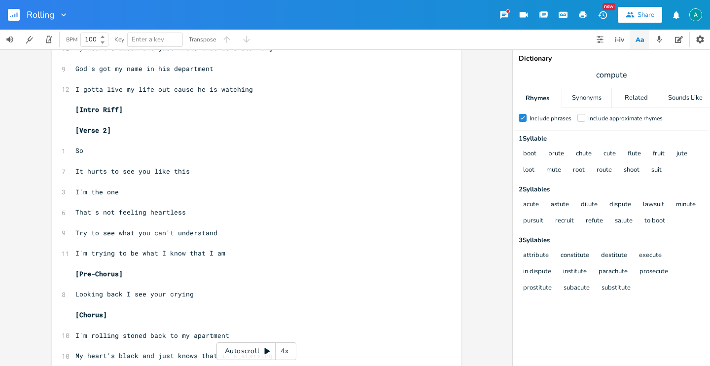
scroll to position [0, 0]
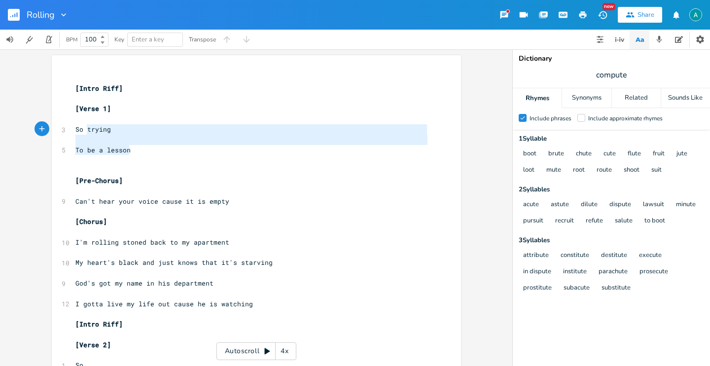
type textarea "So trying To be a lesson"
drag, startPoint x: 157, startPoint y: 151, endPoint x: 65, endPoint y: 127, distance: 95.4
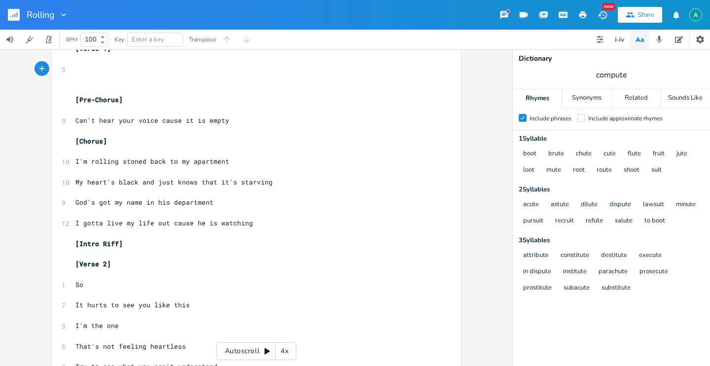
scroll to position [62, 0]
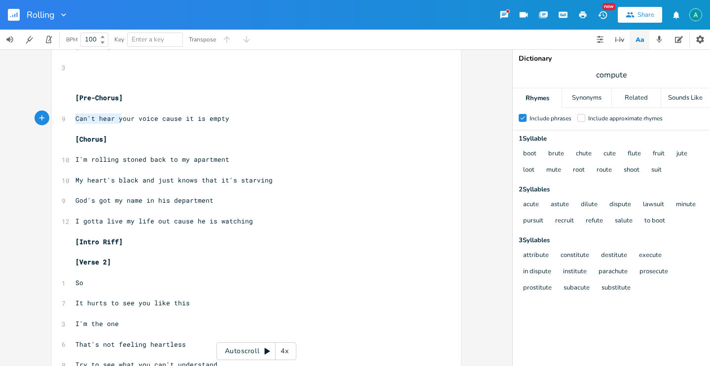
drag, startPoint x: 117, startPoint y: 121, endPoint x: 41, endPoint y: 119, distance: 76.4
click at [40, 120] on div "Can't hear y x ​ [Intro Riff] ​ [Verse 1] ​ 3 ​ ​ ​ [Pre-Chorus] ​ 9 Can't hear…" at bounding box center [256, 207] width 512 height 316
type textarea "Y"
click at [121, 119] on span "Your voice cause it is empty" at bounding box center [130, 118] width 110 height 9
type textarea "cause"
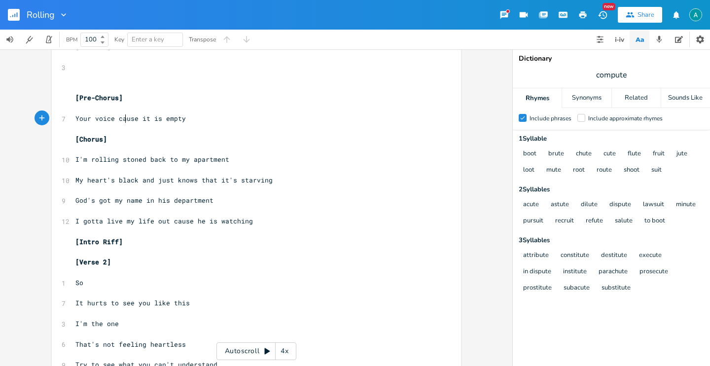
click at [121, 119] on span "Your voice cause it is empty" at bounding box center [130, 118] width 110 height 9
type textarea "is just"
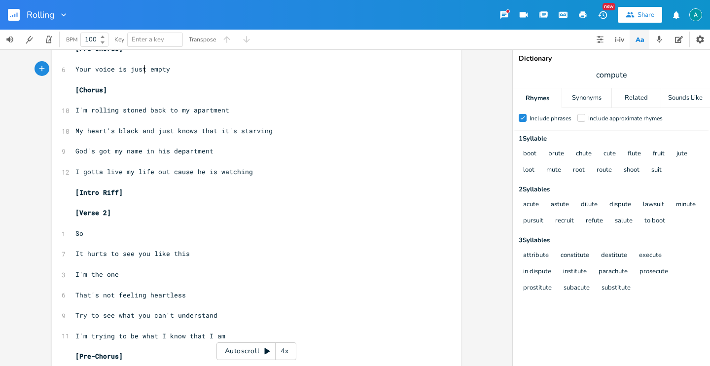
scroll to position [0, 0]
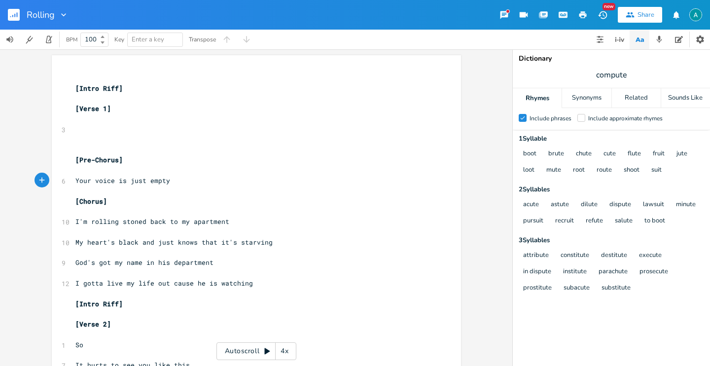
click at [120, 127] on pre "​" at bounding box center [251, 129] width 356 height 10
type textarea "So"
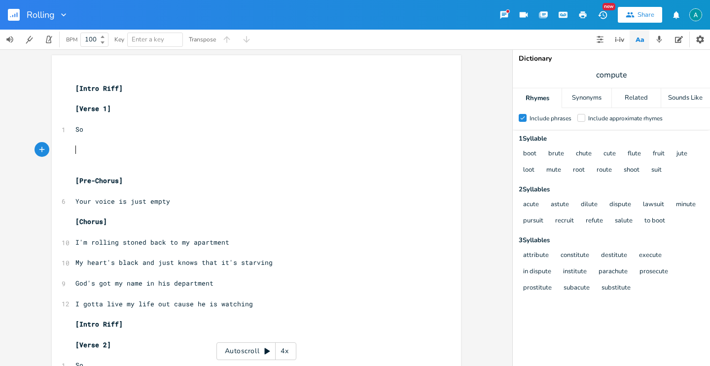
scroll to position [0, 1]
type textarea "I'm"
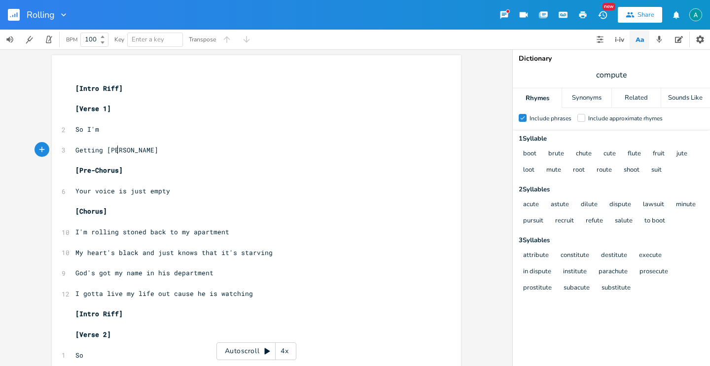
type textarea "Getting time"
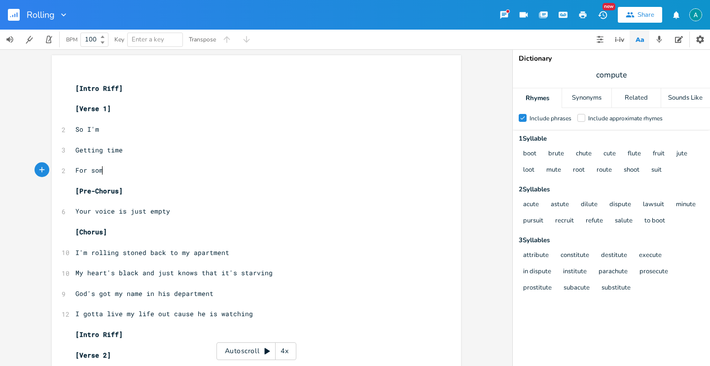
scroll to position [0, 29]
type textarea "For somet"
type textarea "Scoeity"
type textarea "oceity"
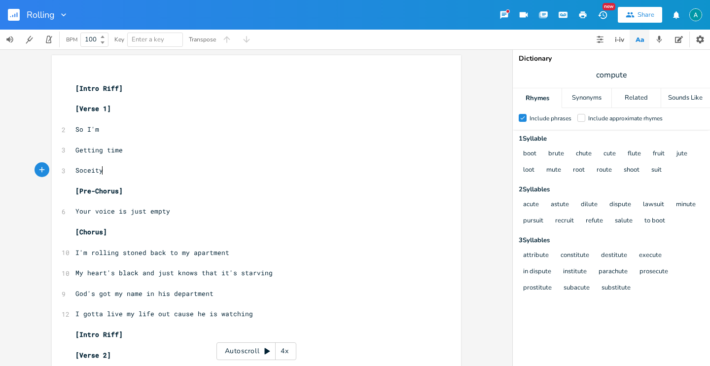
scroll to position [0, 1]
type textarea "iety"
type textarea "´"
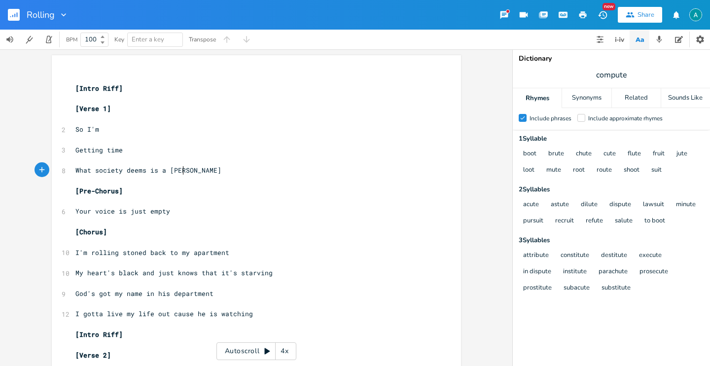
type textarea "What society deems is a crime"
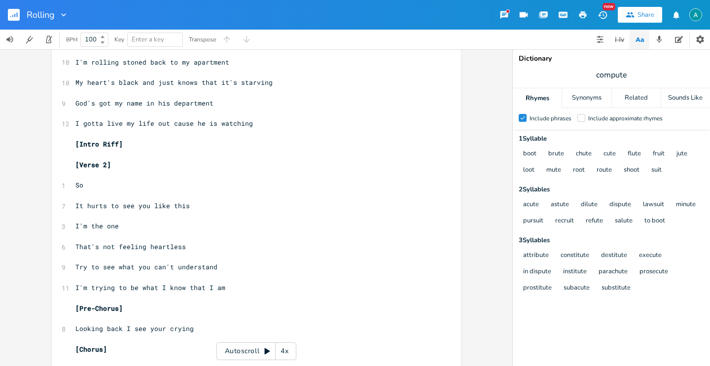
scroll to position [195, 0]
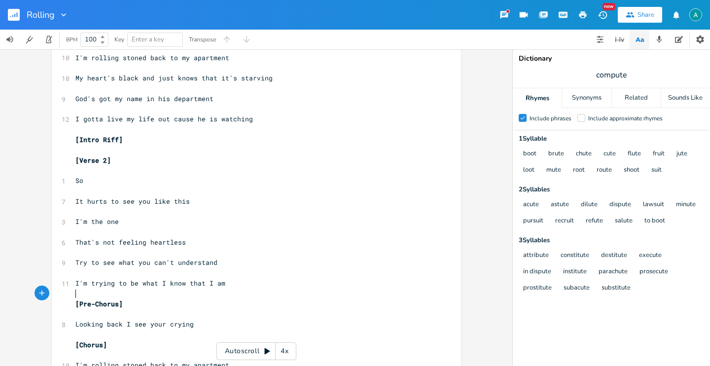
type textarea "erstand I'm trying to be what I know that I am"
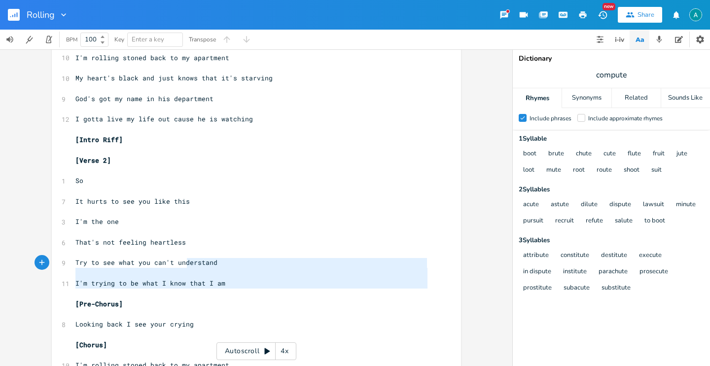
drag, startPoint x: 246, startPoint y: 293, endPoint x: 183, endPoint y: 265, distance: 69.3
click at [183, 265] on div "​ [Intro Riff] ​ [Verse 1] ​ 2 So I'm ​ 3 Getting time ​ 8 What society deems i…" at bounding box center [251, 267] width 356 height 779
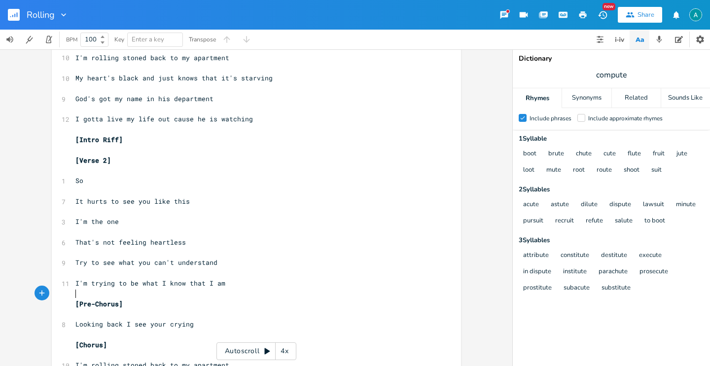
click at [215, 292] on pre "​" at bounding box center [251, 293] width 356 height 10
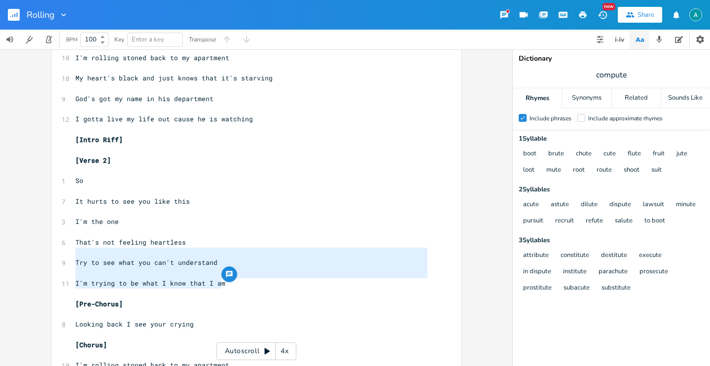
type textarea "Try to see what you can't understand I'm trying to be what I know that I am"
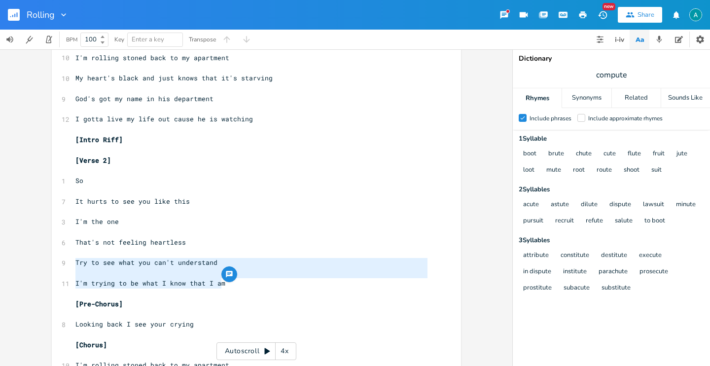
drag, startPoint x: 225, startPoint y: 281, endPoint x: 67, endPoint y: 261, distance: 160.0
click at [67, 262] on div "Try to see what you can't understand I'm trying to be what I know that I am x ​…" at bounding box center [256, 266] width 409 height 811
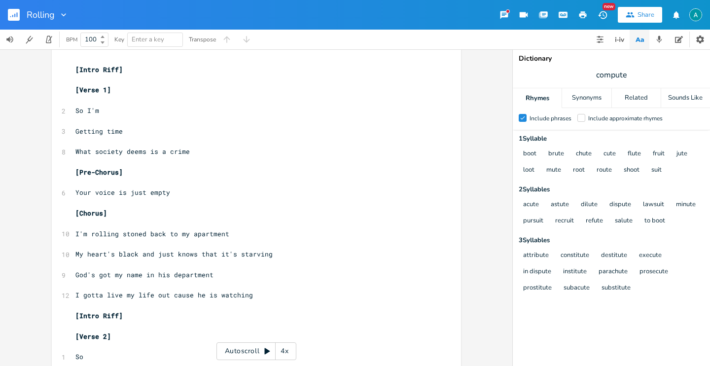
scroll to position [0, 0]
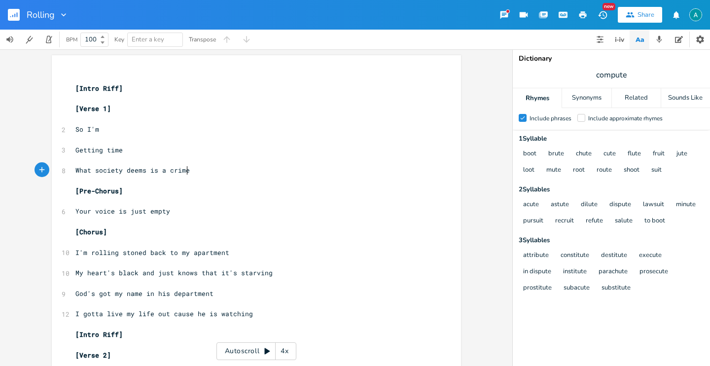
click at [202, 168] on pre "What society deems is a crime" at bounding box center [251, 170] width 356 height 10
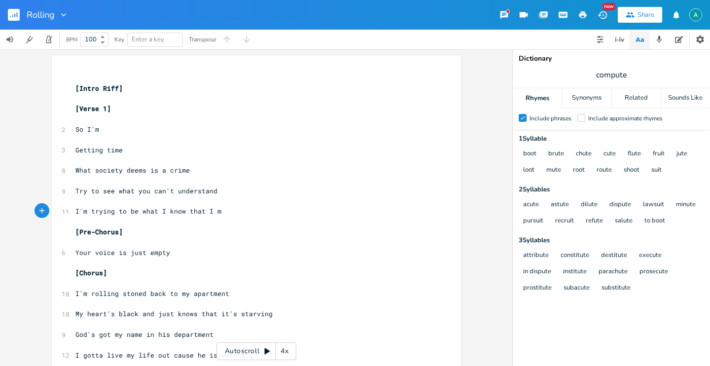
type textarea "a"
click at [267, 149] on pre "Getting time" at bounding box center [251, 150] width 356 height 10
click at [110, 127] on pre "So I'm" at bounding box center [251, 129] width 356 height 10
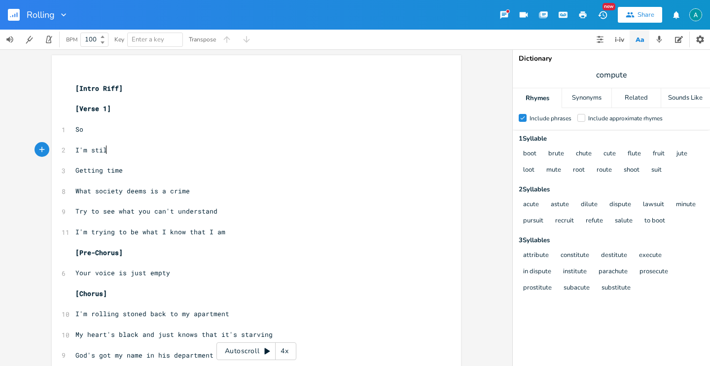
scroll to position [0, 14]
type textarea "still"
click at [75, 171] on span "Getting time" at bounding box center [98, 170] width 47 height 9
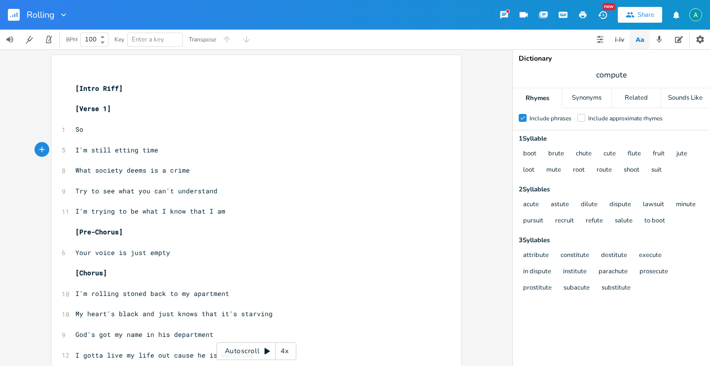
type textarea "g"
click at [73, 173] on pre "What society deems is a crime" at bounding box center [251, 170] width 356 height 10
type textarea "Fpr"
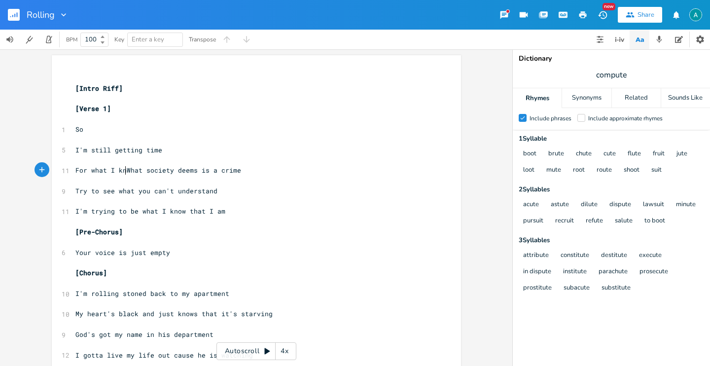
type textarea "or what I know"
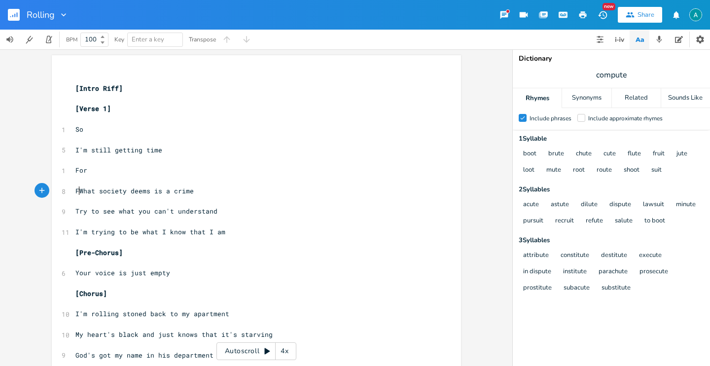
type textarea "For"
type textarea "i"
type textarea "I know is mine"
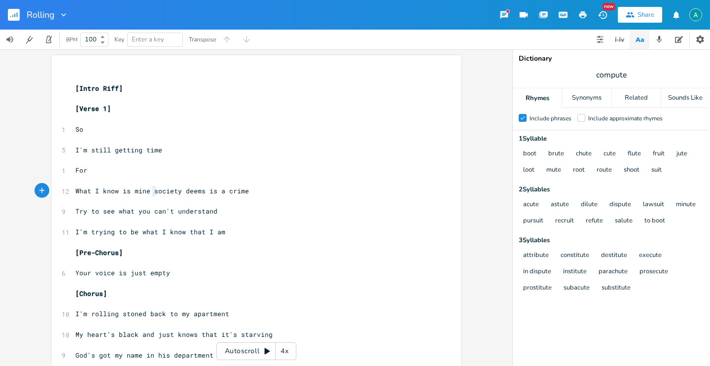
type textarea "society deems is a crime"
drag, startPoint x: 149, startPoint y: 194, endPoint x: 273, endPoint y: 195, distance: 123.2
click at [272, 194] on pre "What I know is mine society deems is a crime" at bounding box center [251, 191] width 356 height 10
click at [641, 80] on span "compute" at bounding box center [611, 75] width 197 height 18
type input "am"
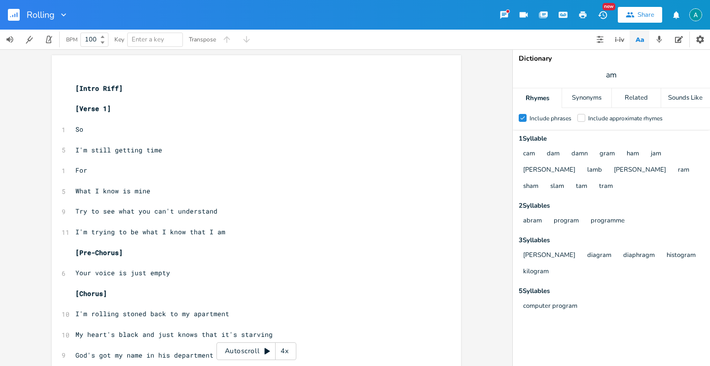
click at [604, 70] on span "am" at bounding box center [611, 75] width 197 height 18
type input "understnad"
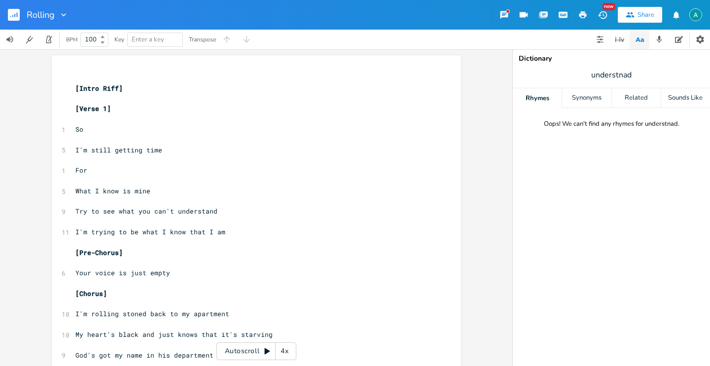
click at [658, 72] on span "understnad" at bounding box center [611, 75] width 197 height 18
type input "understand"
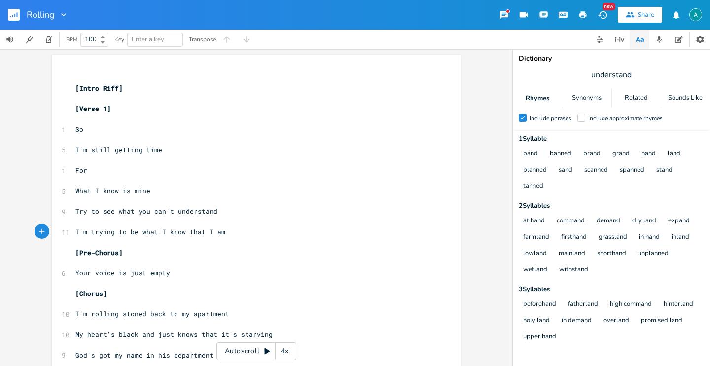
scroll to position [0, 0]
drag, startPoint x: 157, startPoint y: 232, endPoint x: 236, endPoint y: 228, distance: 78.4
click at [236, 228] on pre "I'm trying to be what I know that I am" at bounding box center [251, 232] width 356 height 10
type textarea "was already planned"
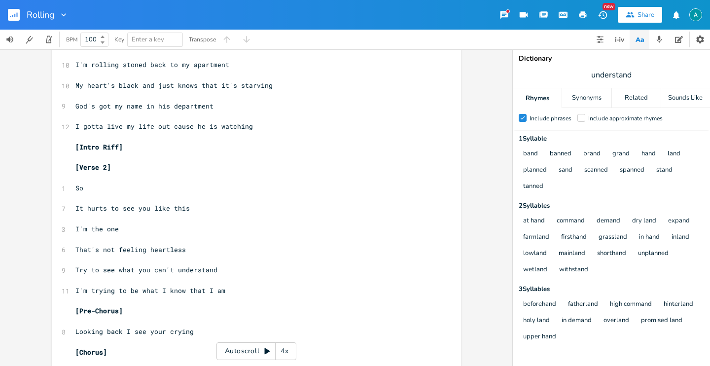
scroll to position [251, 0]
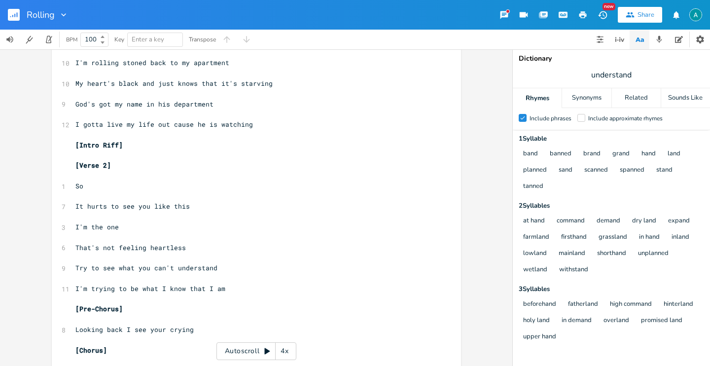
click at [166, 328] on span "Looking back I see your crying" at bounding box center [134, 329] width 118 height 9
type textarea "stilll"
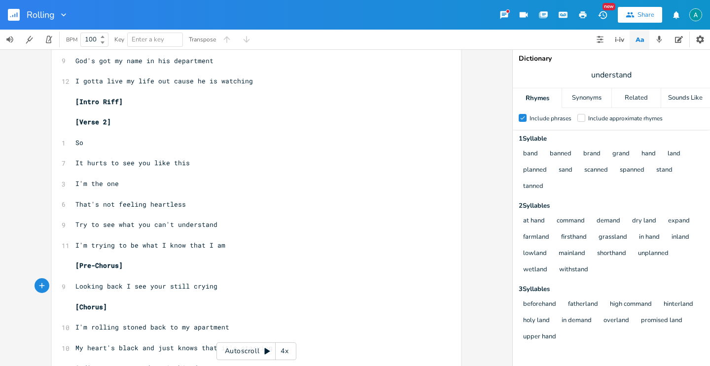
scroll to position [342, 0]
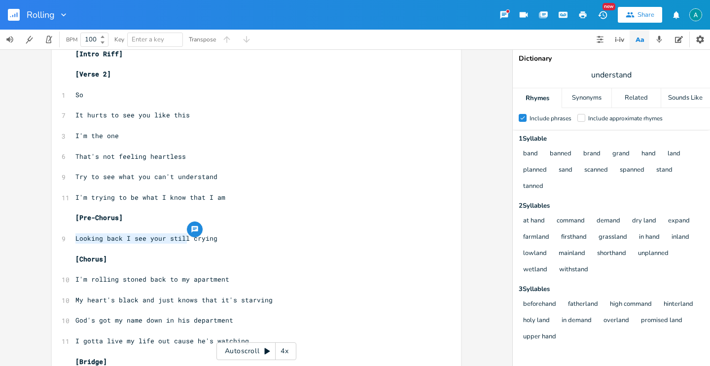
drag, startPoint x: 70, startPoint y: 238, endPoint x: 181, endPoint y: 237, distance: 110.9
click at [181, 237] on pre "Looking back I see your still crying" at bounding box center [251, 238] width 356 height 10
type textarea "Your a grown m"
type textarea "ass ma"
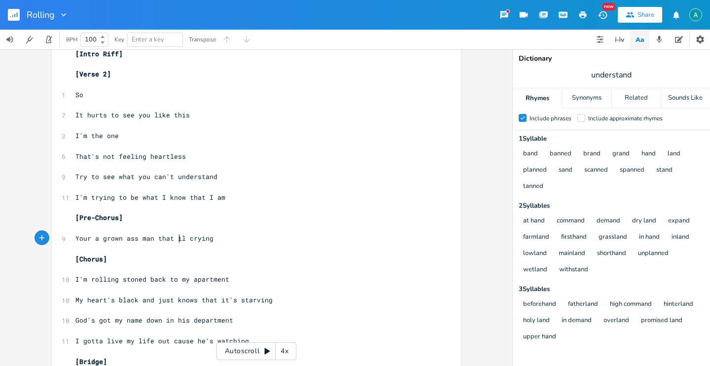
type textarea "n that is"
click at [111, 300] on span "My heart's black and just knows that it's starving" at bounding box center [173, 299] width 197 height 9
type textarea "so"
drag, startPoint x: 237, startPoint y: 301, endPoint x: 308, endPoint y: 302, distance: 71.5
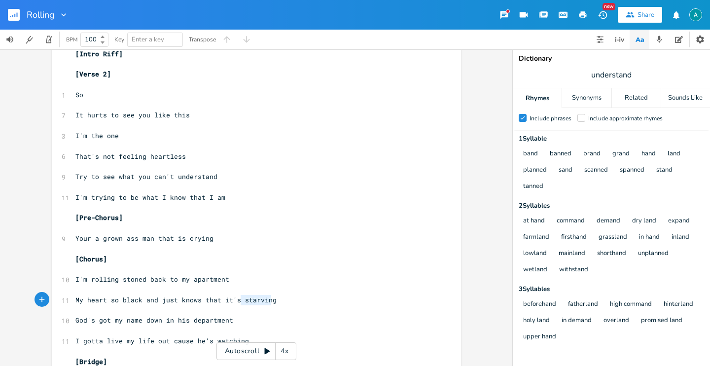
click at [308, 302] on pre "My heart so black and just knows that it's starving" at bounding box center [251, 300] width 356 height 10
type textarea "dying"
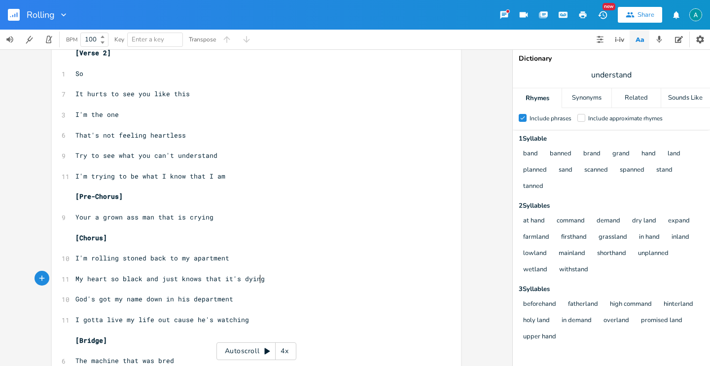
scroll to position [367, 0]
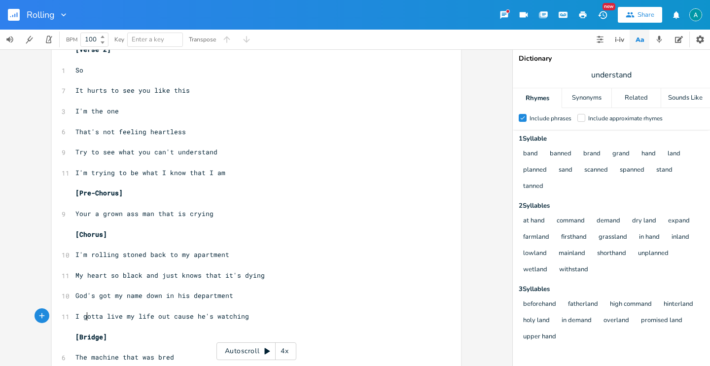
click at [85, 317] on span "I gotta live my life out cause he's watching" at bounding box center [161, 315] width 173 height 9
type textarea "love"
click at [655, 72] on span "understand" at bounding box center [611, 75] width 197 height 18
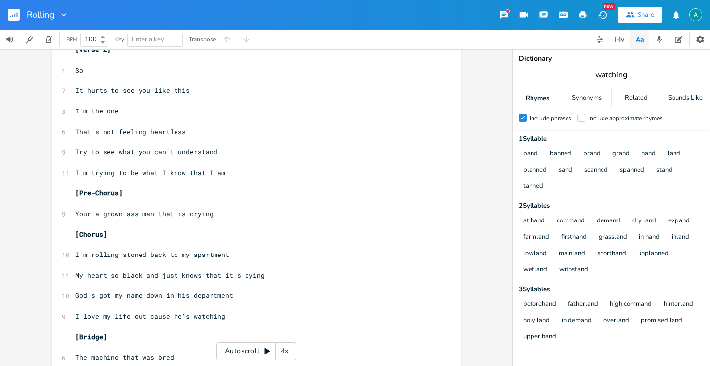
type input "watching"
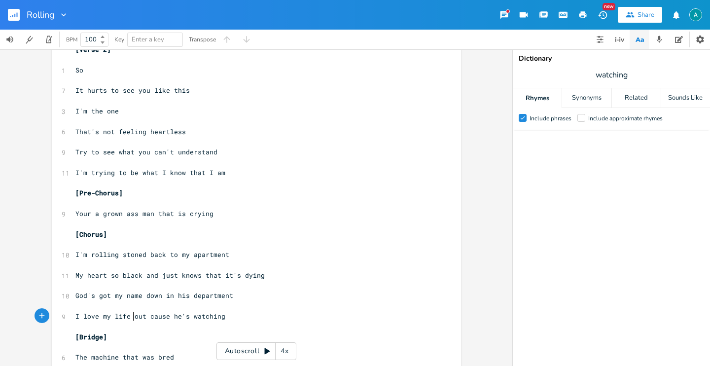
scroll to position [0, 0]
type textarea "I love my life"
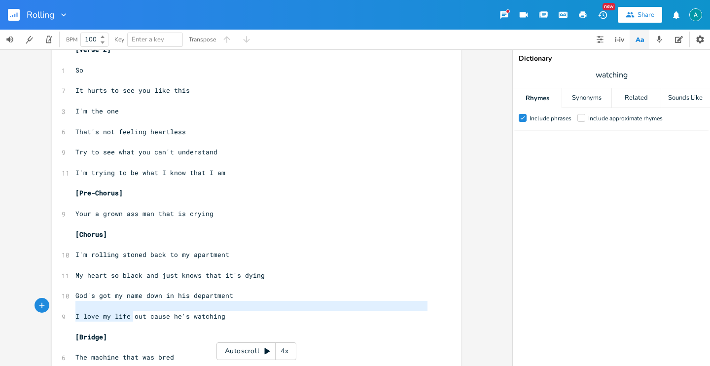
drag, startPoint x: 129, startPoint y: 315, endPoint x: 251, endPoint y: 305, distance: 123.1
click at [251, 305] on div "​ [Intro Riff] ​ [Verse 1] ​ 1 So ​ 5 I'm still getting time ​ 1 For ​ 5 What I…" at bounding box center [251, 126] width 356 height 840
click at [241, 310] on pre "​" at bounding box center [251, 306] width 356 height 10
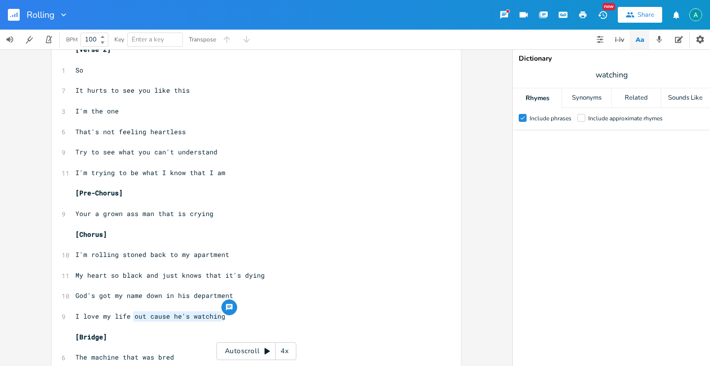
drag, startPoint x: 236, startPoint y: 314, endPoint x: 132, endPoint y: 314, distance: 104.5
click at [132, 314] on pre "I love my life out cause he's watching" at bounding box center [251, 316] width 356 height 10
type textarea "cause it"
click at [583, 120] on div at bounding box center [581, 118] width 8 height 8
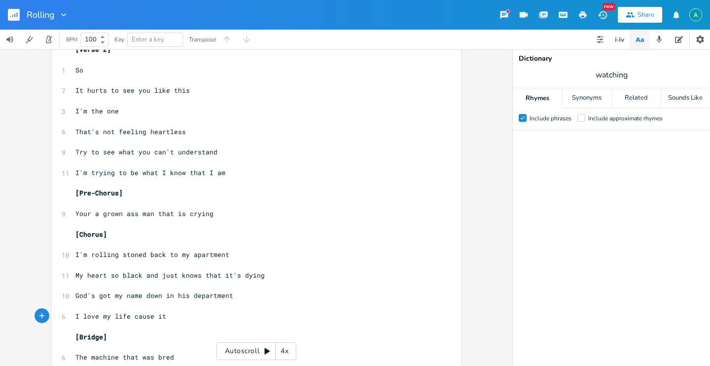
click at [577, 120] on input "Include approximate rhymes" at bounding box center [577, 118] width 0 height 6
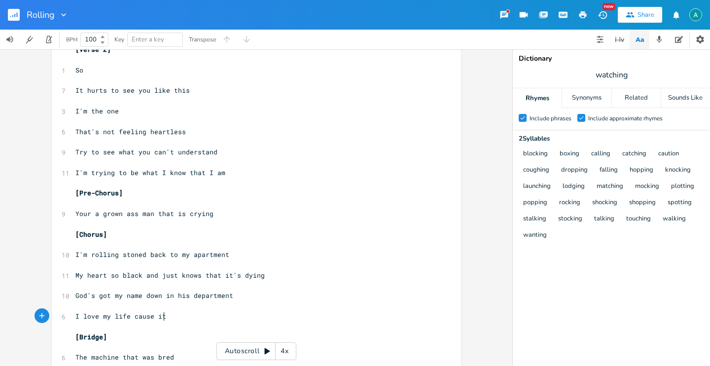
scroll to position [0, 0]
click at [182, 320] on pre "I love my life cause it" at bounding box center [251, 316] width 356 height 10
type textarea "'s my calling"
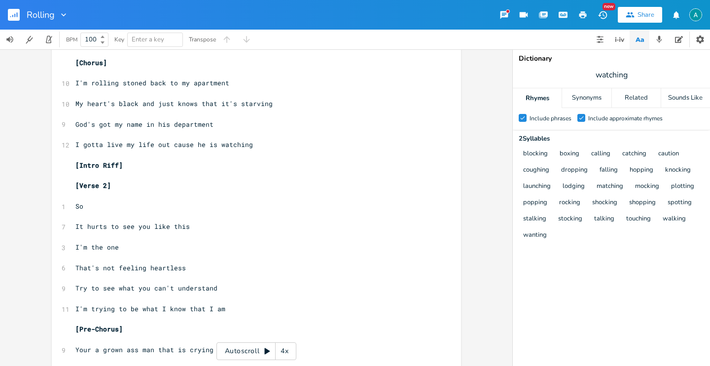
scroll to position [0, 0]
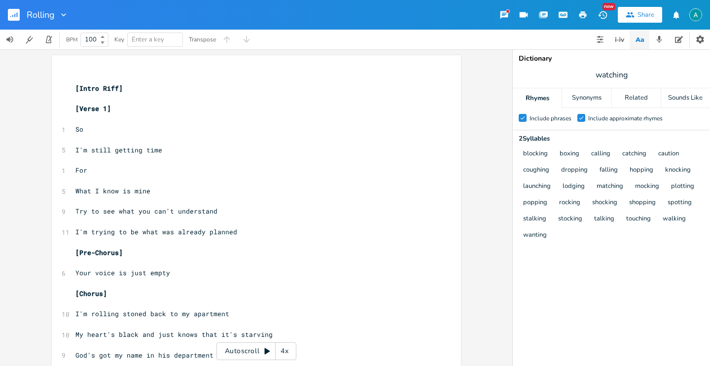
click at [646, 37] on button "button" at bounding box center [639, 40] width 20 height 20
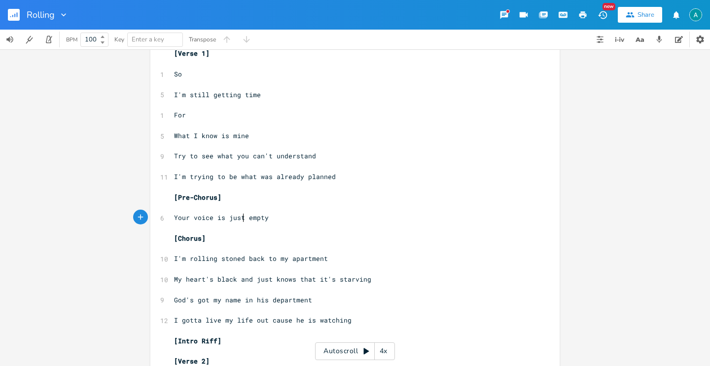
click at [242, 217] on span "Your voice is just empty" at bounding box center [221, 217] width 95 height 9
type textarea "so"
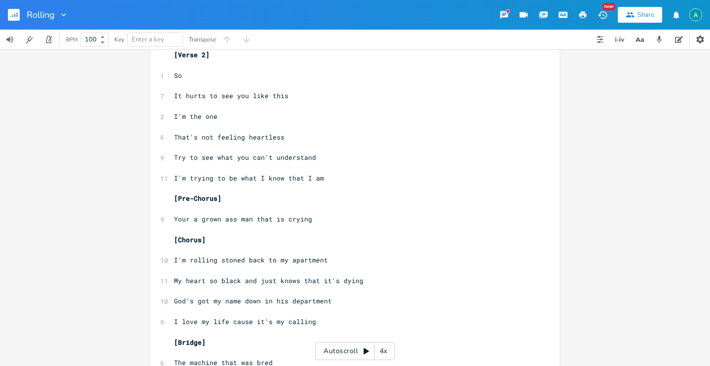
scroll to position [362, 0]
click at [182, 222] on pre "Your a grown ass man that is crying" at bounding box center [350, 218] width 356 height 10
type textarea "'"
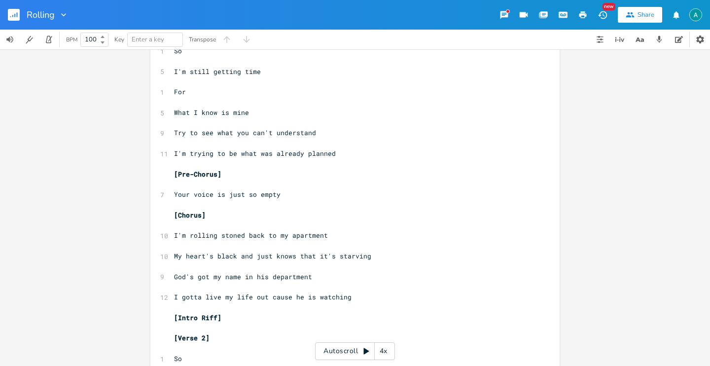
scroll to position [0, 0]
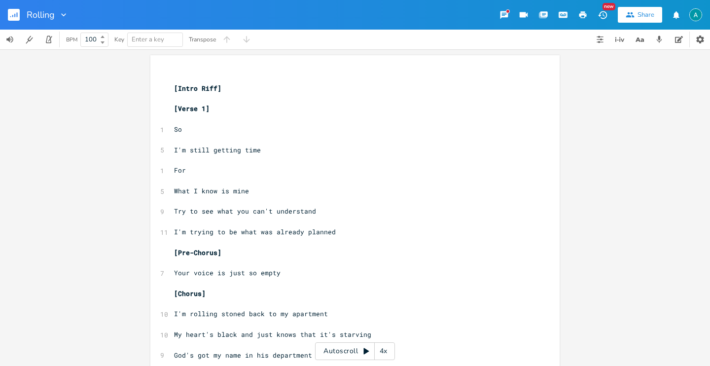
type textarea "e"
click at [13, 14] on rect "button" at bounding box center [14, 15] width 12 height 12
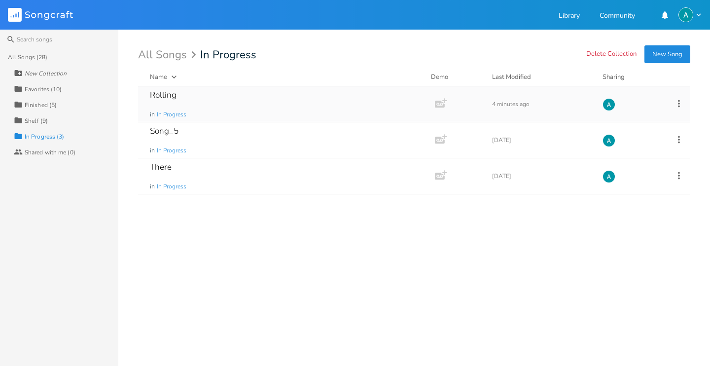
click at [680, 101] on icon at bounding box center [678, 103] width 11 height 11
click at [631, 149] on span "Collection Collections" at bounding box center [622, 152] width 39 height 7
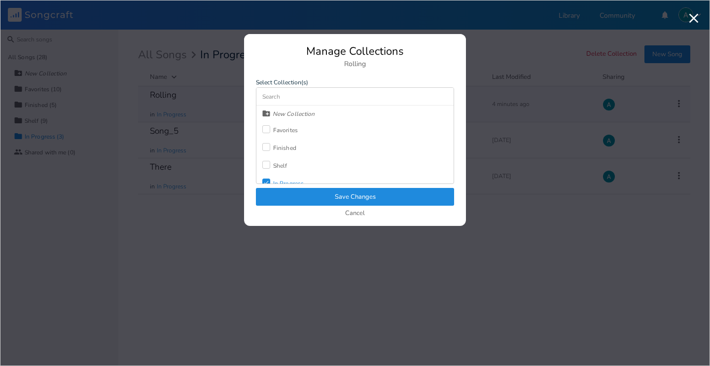
click at [268, 184] on div "Manage Collections Rolling Select Collection(s) New Collection Favorites Finish…" at bounding box center [355, 136] width 222 height 180
click at [268, 179] on icon "Check" at bounding box center [266, 182] width 6 height 6
click at [273, 125] on div "Favorites" at bounding box center [279, 130] width 35 height 18
click at [278, 201] on button "Save Changes" at bounding box center [355, 197] width 198 height 18
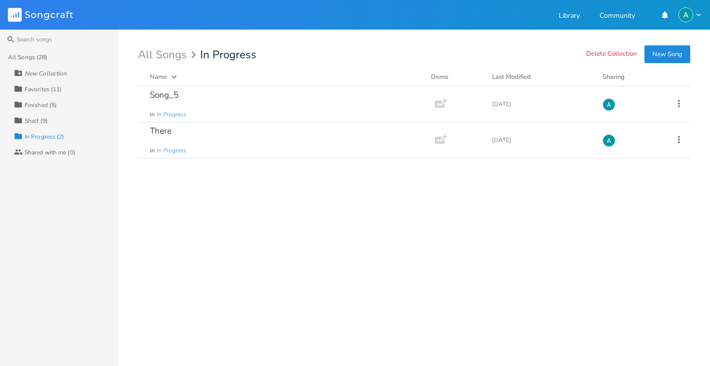
click at [50, 105] on div "Finished (5)" at bounding box center [41, 105] width 32 height 6
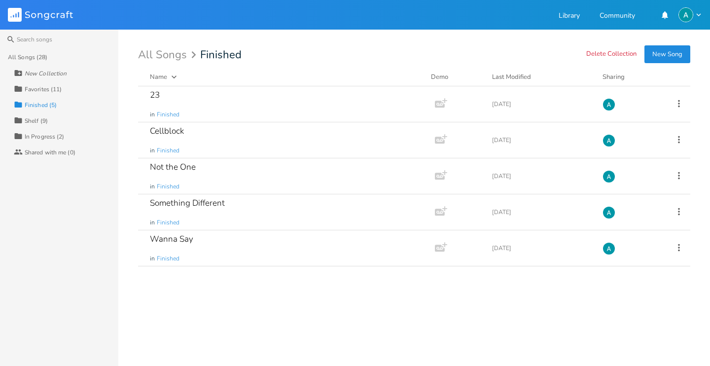
click at [62, 129] on div "Collection In Progress (2)" at bounding box center [66, 136] width 104 height 16
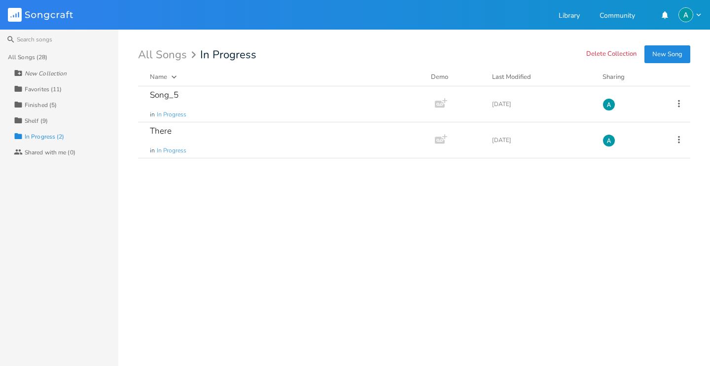
click at [64, 123] on div "Collection Shelf (9)" at bounding box center [66, 120] width 104 height 16
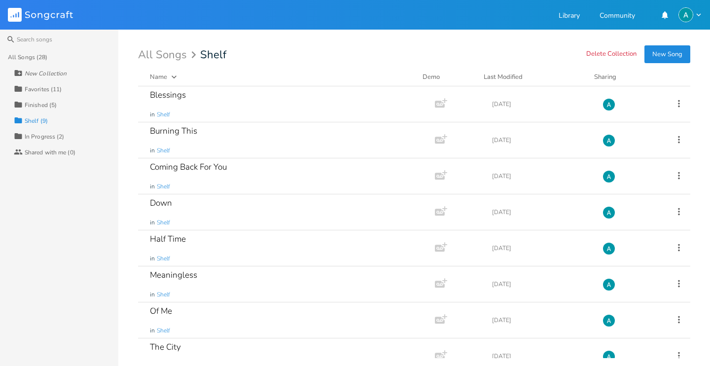
click at [69, 88] on div "Collection Favorites (11)" at bounding box center [66, 89] width 104 height 16
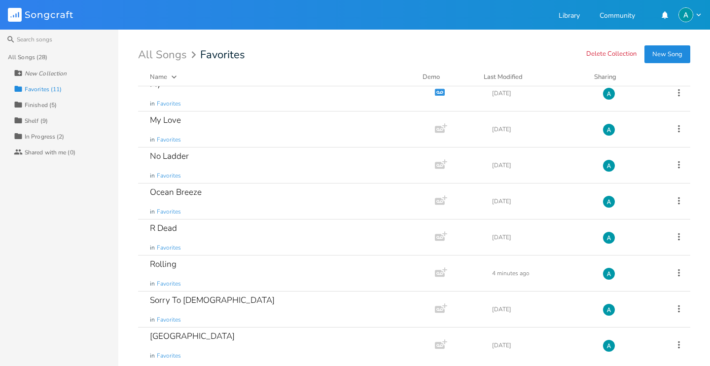
scroll to position [124, 0]
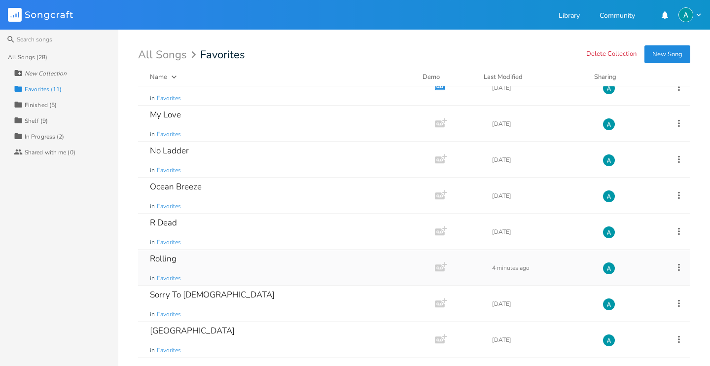
click at [199, 268] on div "Rolling in Favorites" at bounding box center [284, 267] width 269 height 35
